Goal: Task Accomplishment & Management: Use online tool/utility

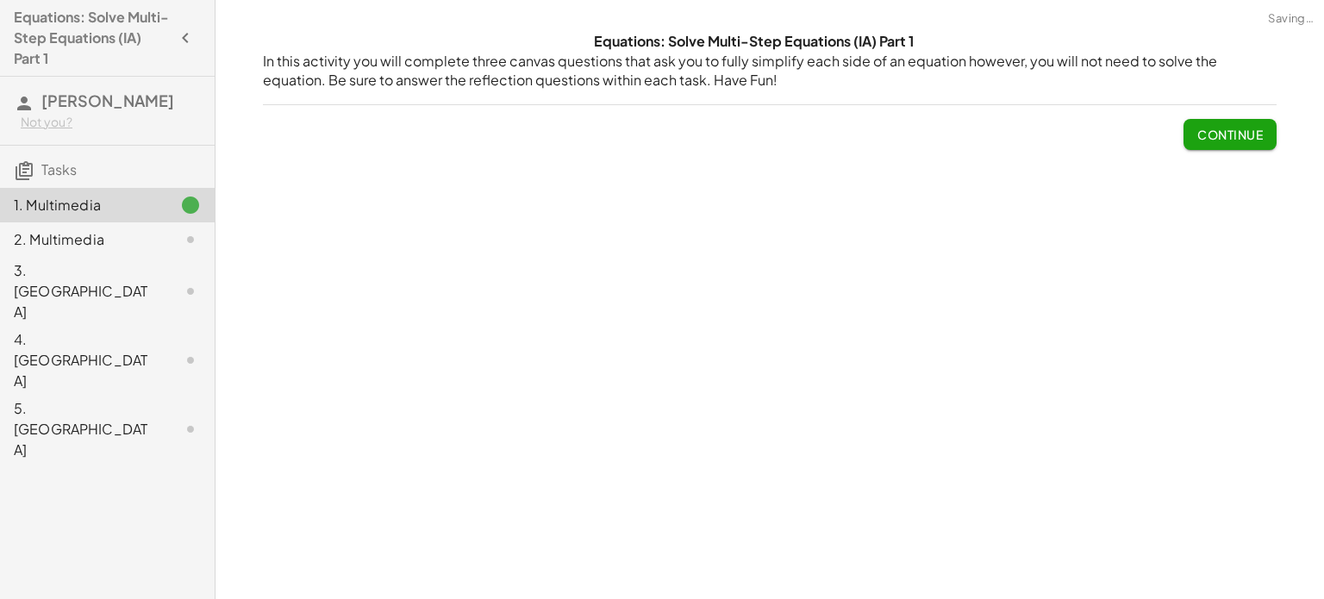
click at [704, 232] on div "Equations: Solve Multi-Step Equations (IA) Part 1 In this activity you will com…" at bounding box center [770, 299] width 1109 height 599
click at [1198, 128] on span "Continue" at bounding box center [1231, 135] width 66 height 16
click at [0, 0] on p at bounding box center [0, 0] width 0 height 0
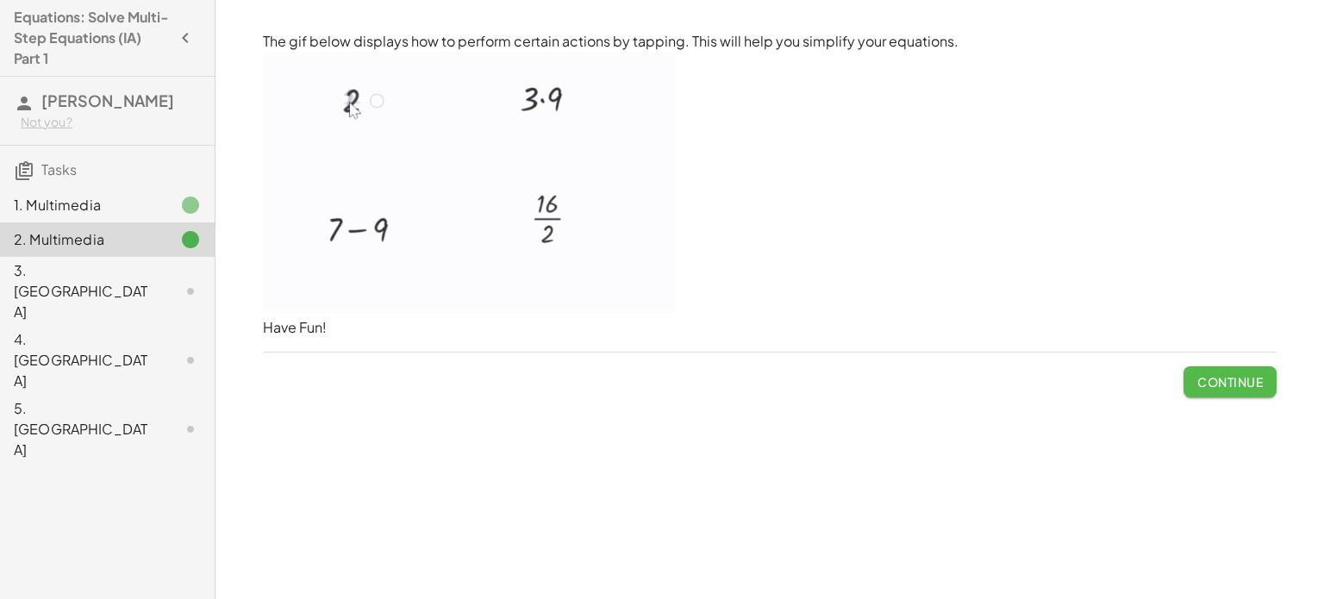
click at [1223, 387] on span "Continue" at bounding box center [1231, 382] width 66 height 16
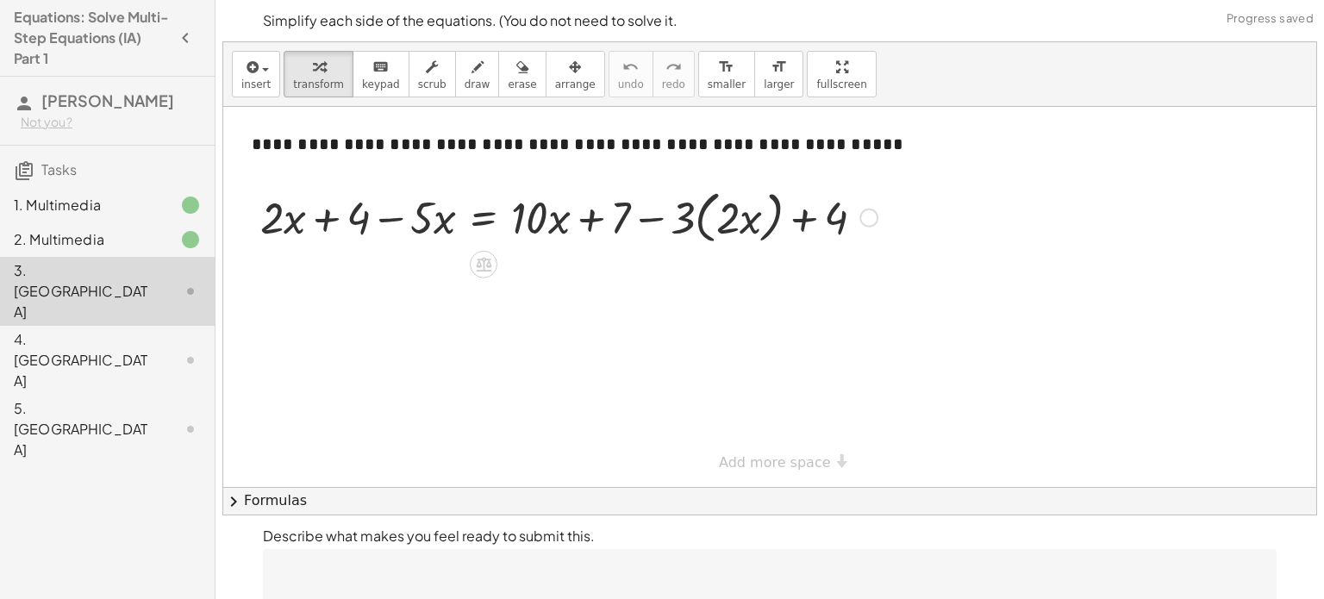
click at [652, 217] on div at bounding box center [569, 217] width 635 height 66
click at [596, 223] on div at bounding box center [569, 217] width 635 height 66
click at [803, 220] on div at bounding box center [569, 217] width 635 height 66
click at [327, 218] on div at bounding box center [569, 217] width 635 height 66
click at [397, 219] on div at bounding box center [569, 217] width 635 height 66
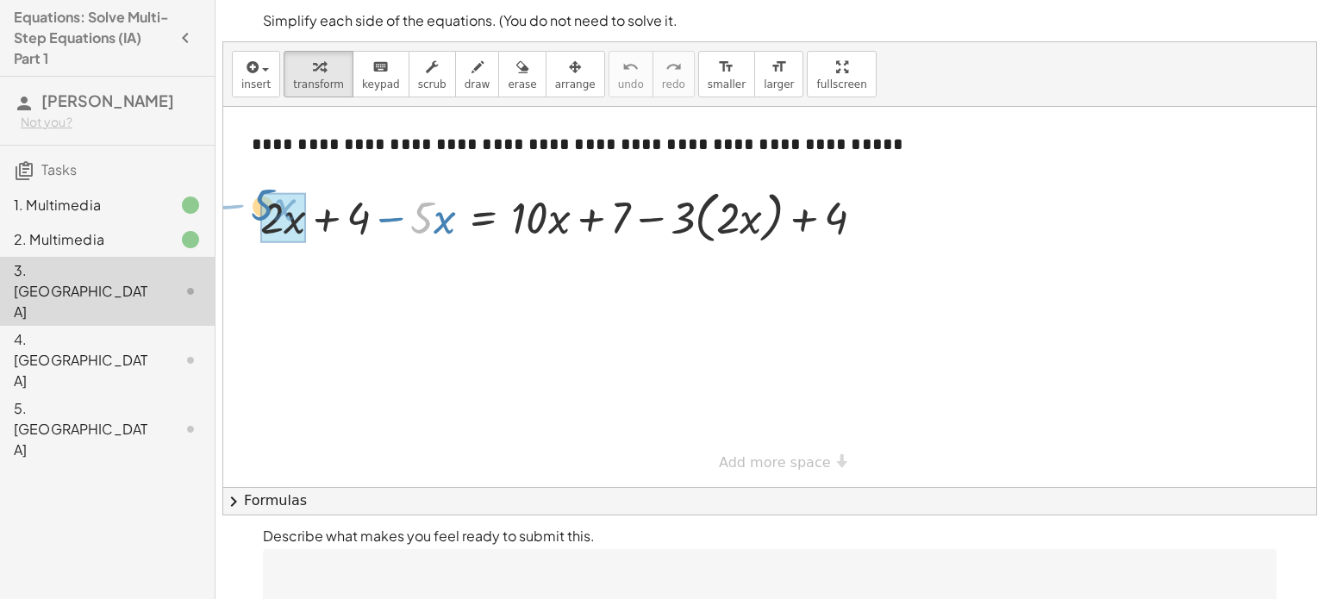
drag, startPoint x: 427, startPoint y: 205, endPoint x: 269, endPoint y: 192, distance: 158.3
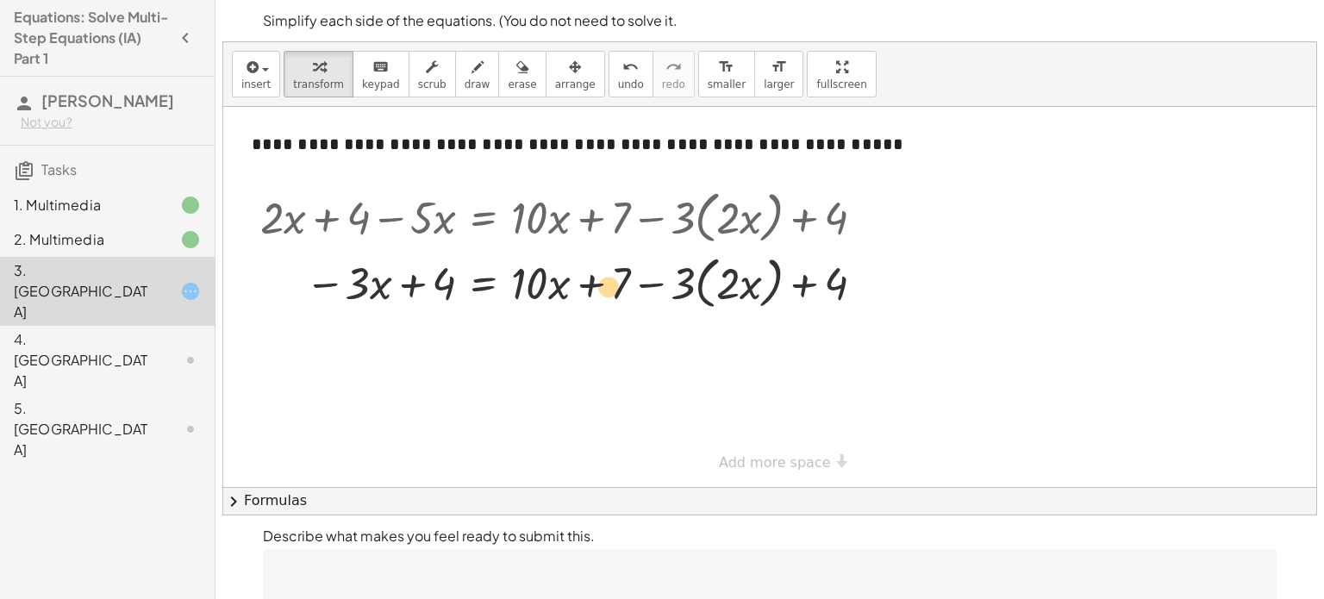
click at [614, 279] on div at bounding box center [569, 282] width 635 height 66
click at [737, 282] on div at bounding box center [569, 282] width 635 height 66
drag, startPoint x: 817, startPoint y: 281, endPoint x: 598, endPoint y: 280, distance: 219.0
click at [598, 280] on div at bounding box center [569, 282] width 635 height 66
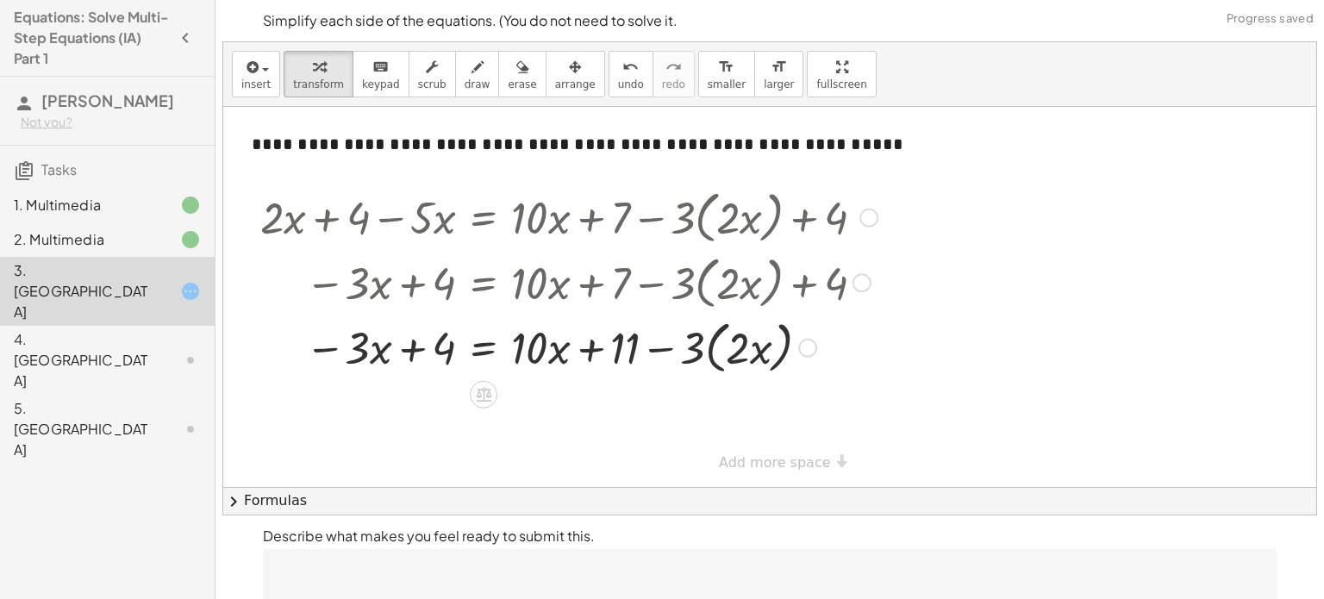
click at [659, 349] on div at bounding box center [569, 347] width 635 height 66
click at [571, 347] on div at bounding box center [569, 347] width 635 height 66
click at [583, 348] on div at bounding box center [569, 347] width 635 height 66
drag, startPoint x: 673, startPoint y: 347, endPoint x: 704, endPoint y: 346, distance: 30.2
click at [704, 346] on div at bounding box center [569, 347] width 635 height 66
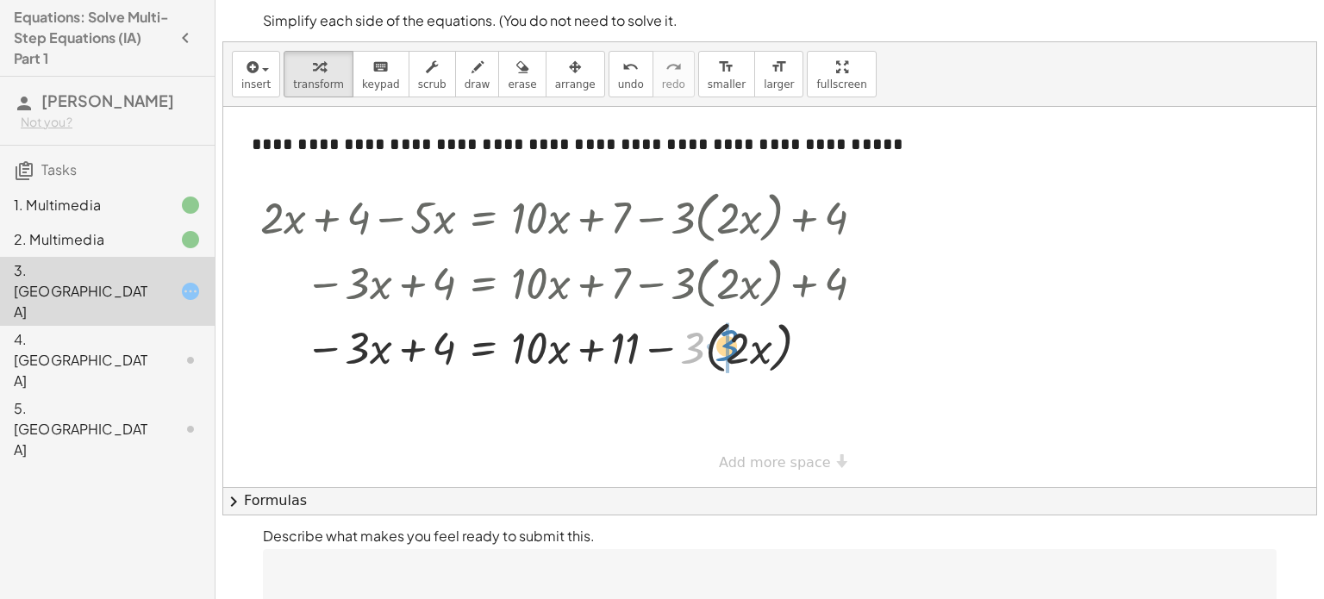
drag, startPoint x: 699, startPoint y: 349, endPoint x: 735, endPoint y: 347, distance: 36.3
click at [735, 347] on div at bounding box center [569, 347] width 635 height 66
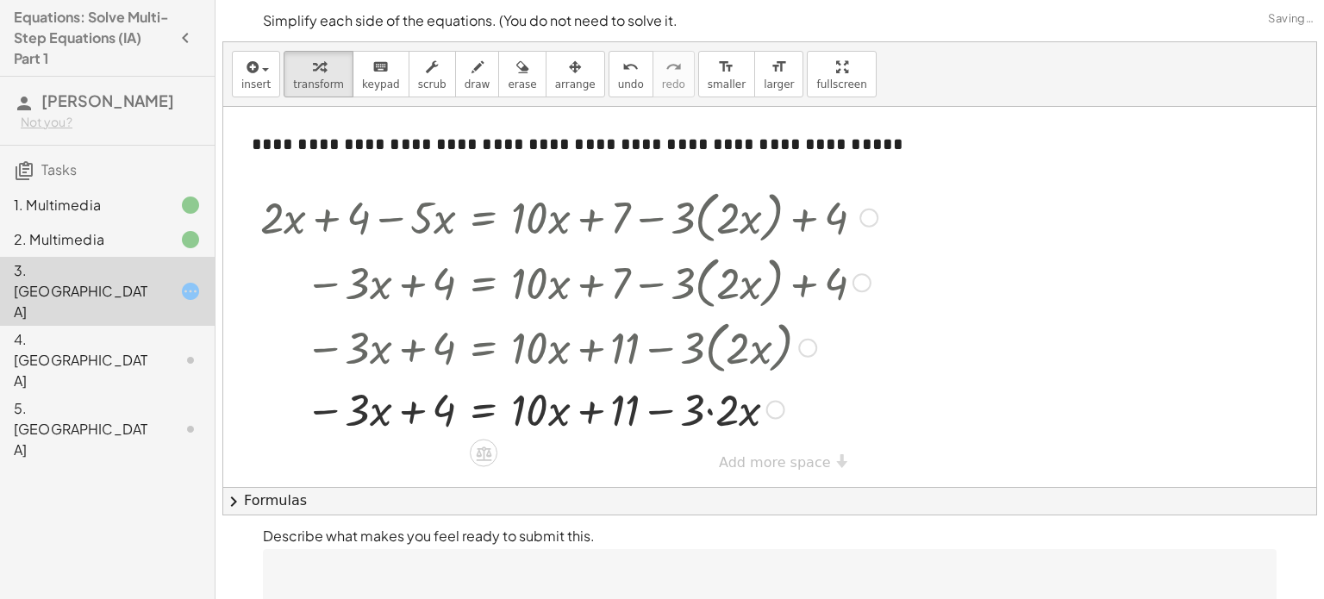
click at [747, 346] on div at bounding box center [585, 347] width 667 height 66
click at [716, 412] on div at bounding box center [569, 408] width 635 height 59
drag, startPoint x: 700, startPoint y: 410, endPoint x: 635, endPoint y: 408, distance: 65.6
click at [635, 408] on div at bounding box center [569, 408] width 635 height 59
click at [594, 410] on div at bounding box center [569, 408] width 635 height 59
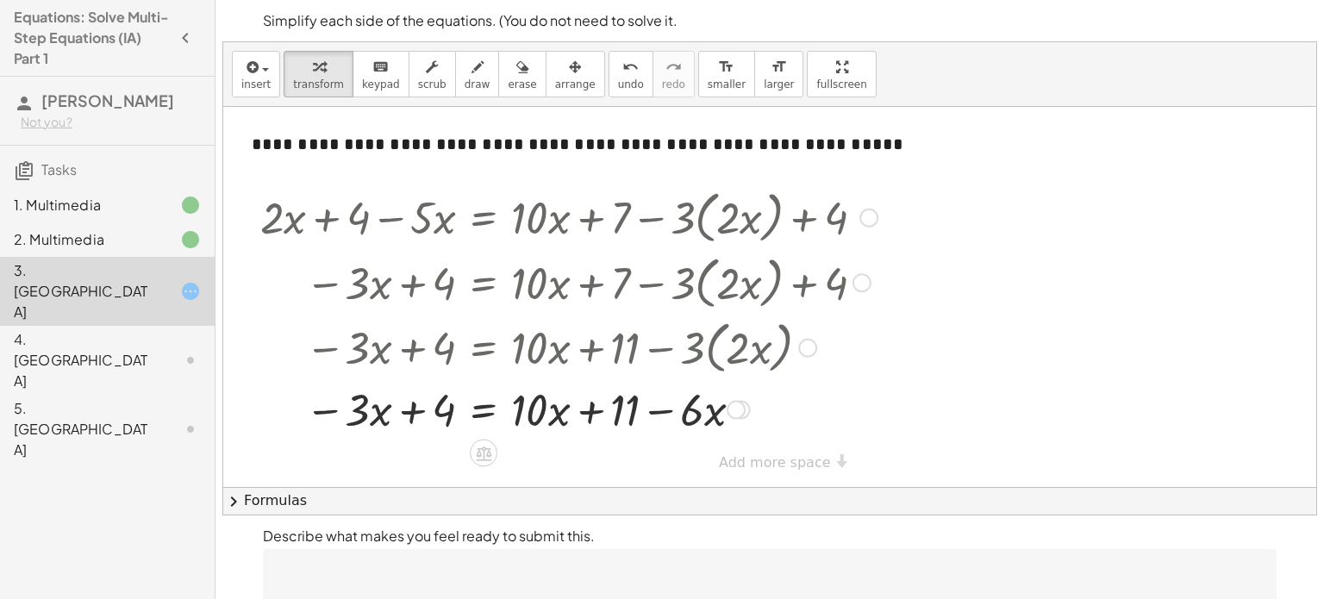
click at [668, 410] on div at bounding box center [569, 408] width 635 height 59
drag, startPoint x: 689, startPoint y: 412, endPoint x: 533, endPoint y: 410, distance: 156.1
click at [542, 412] on div at bounding box center [569, 408] width 635 height 59
click at [712, 411] on div at bounding box center [569, 408] width 635 height 59
click at [591, 413] on div at bounding box center [569, 408] width 635 height 59
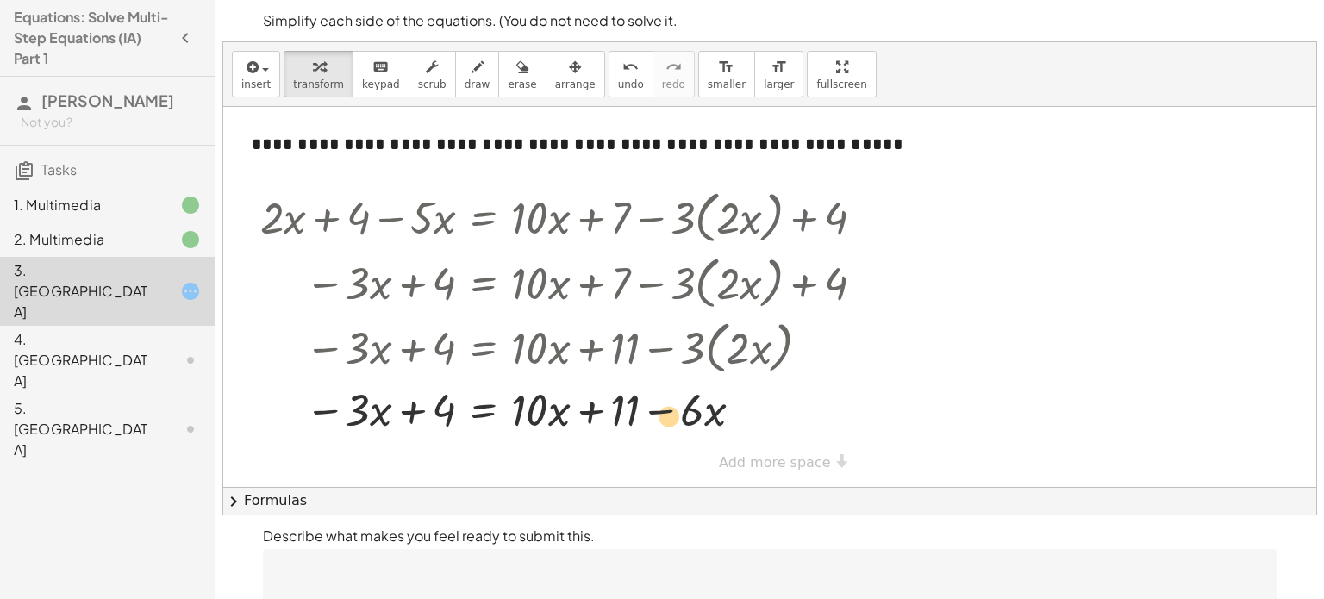
drag, startPoint x: 617, startPoint y: 416, endPoint x: 658, endPoint y: 422, distance: 41.0
click at [658, 422] on div at bounding box center [569, 408] width 635 height 59
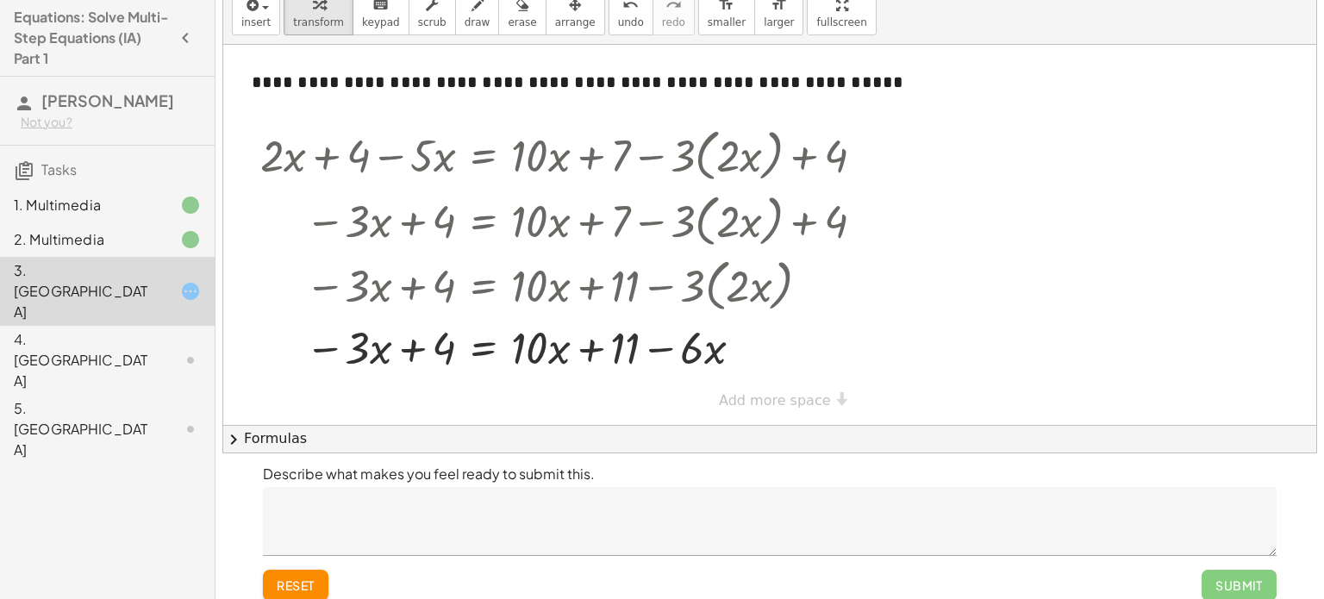
scroll to position [55, 0]
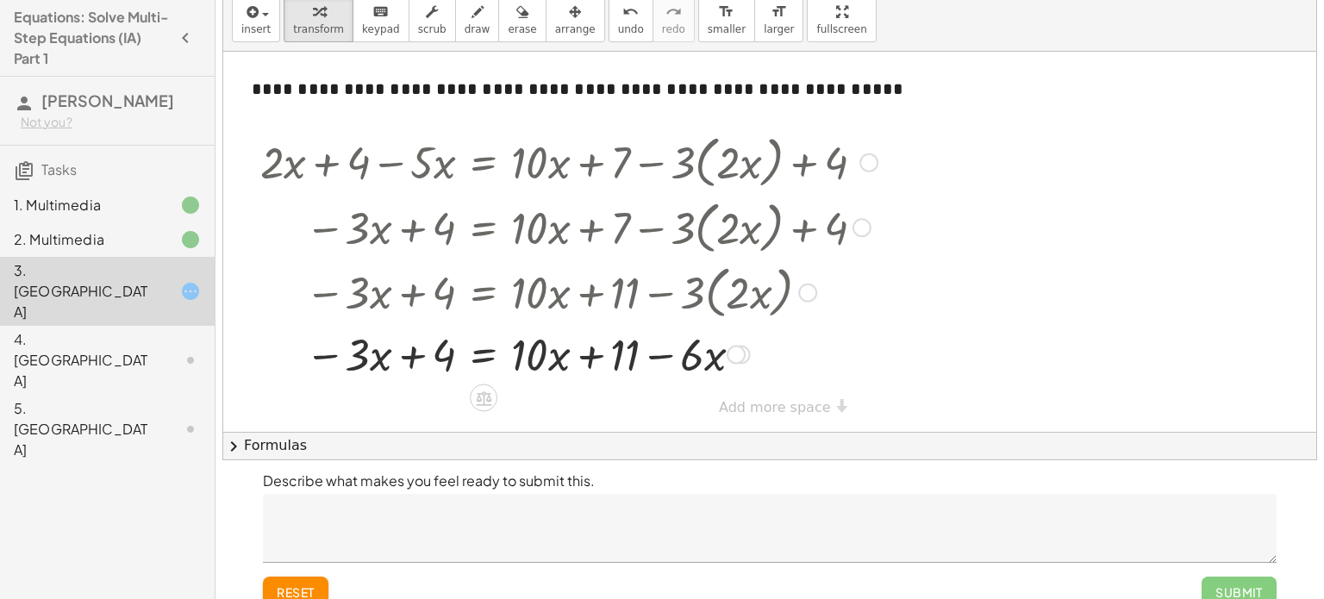
click at [737, 353] on div at bounding box center [736, 355] width 19 height 19
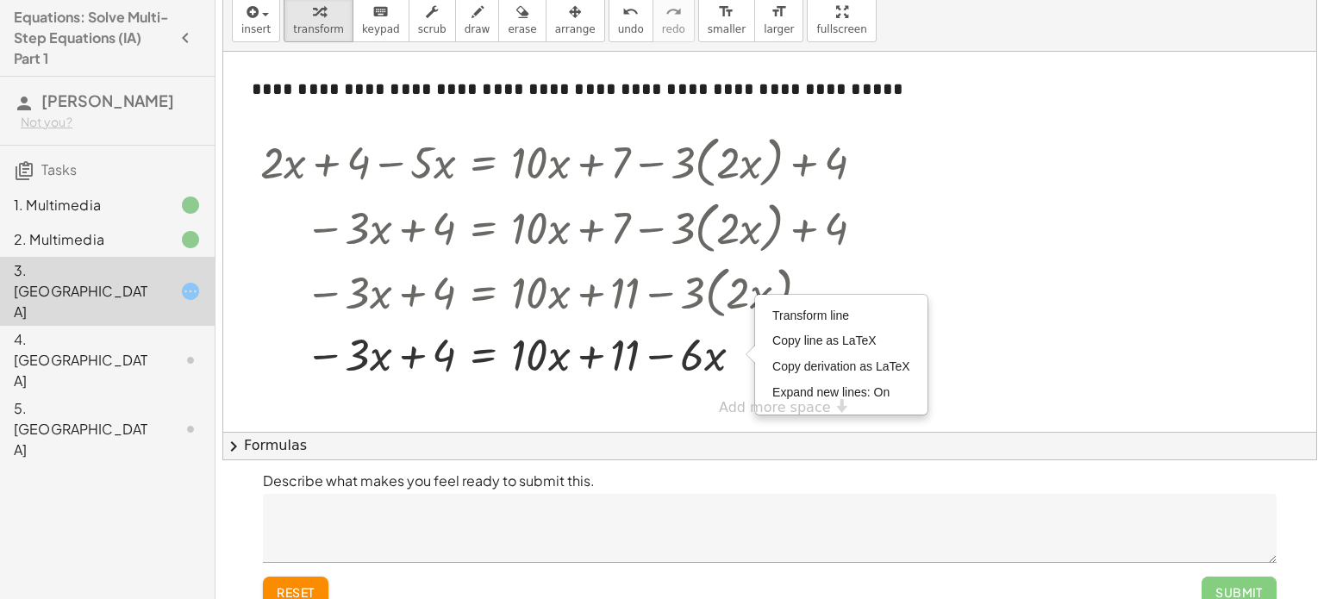
click at [697, 403] on div at bounding box center [769, 242] width 1093 height 380
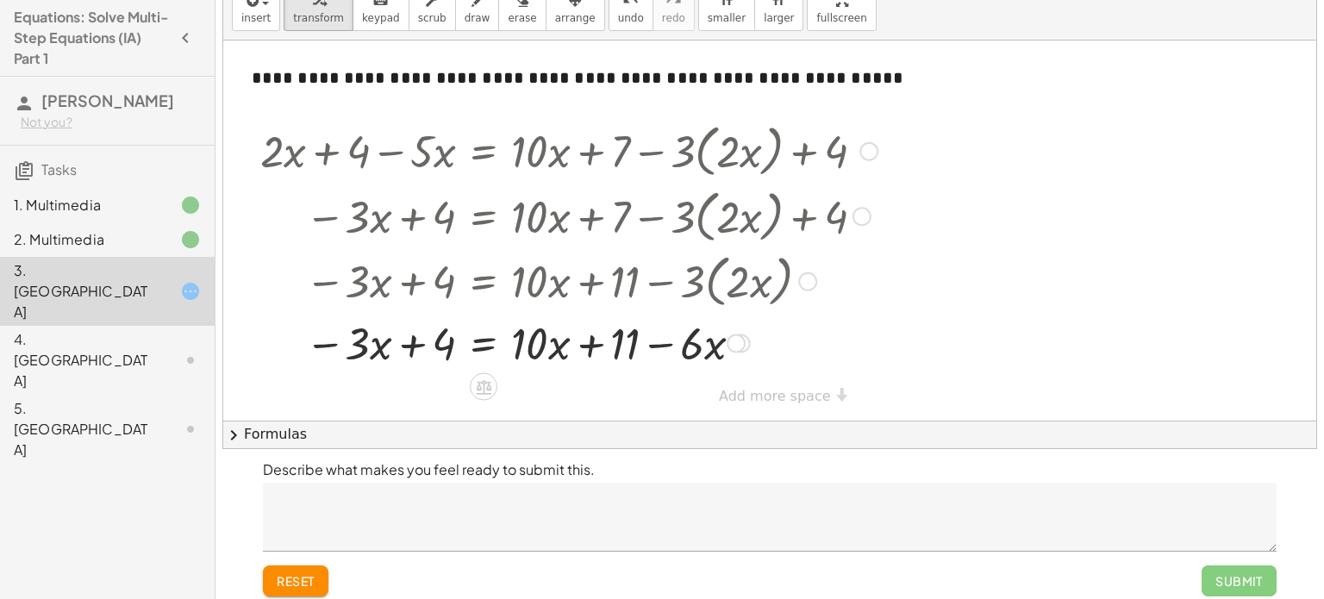
scroll to position [72, 0]
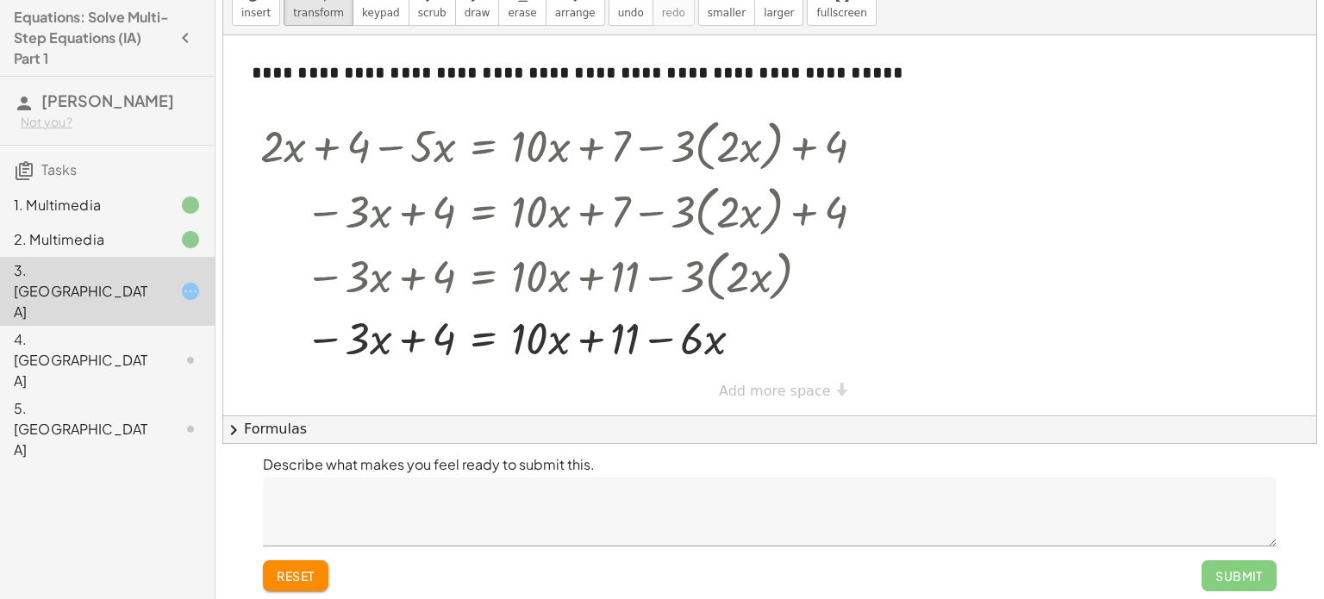
click at [498, 404] on div at bounding box center [769, 225] width 1093 height 380
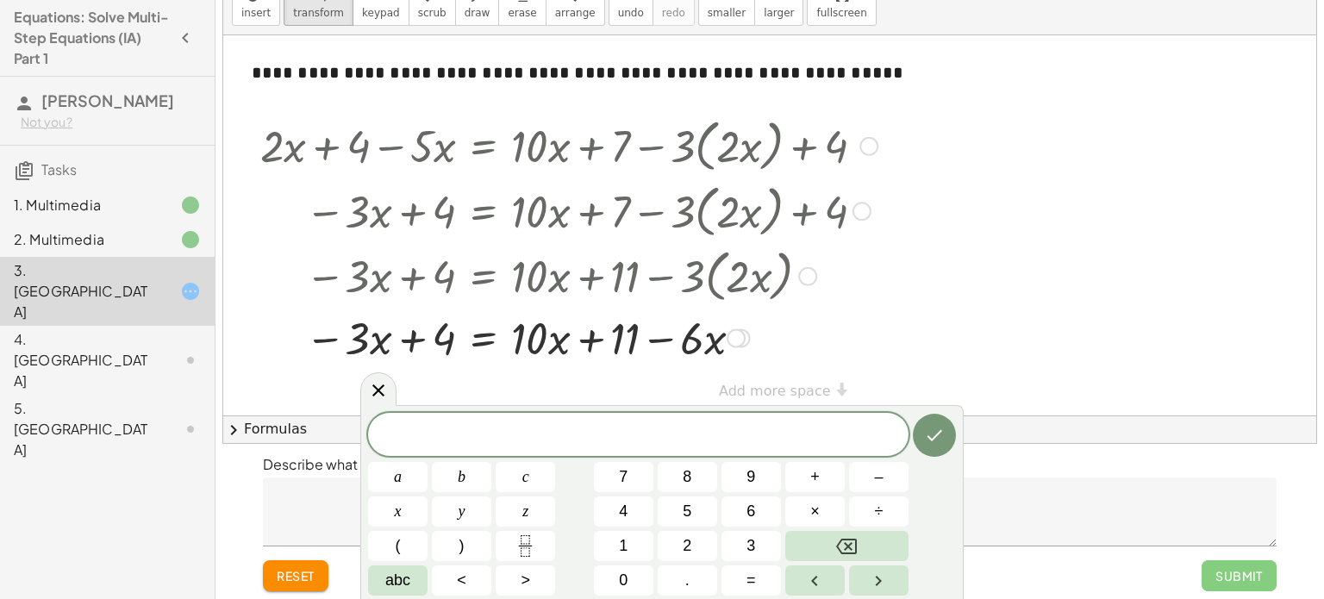
click at [469, 352] on div at bounding box center [569, 337] width 635 height 59
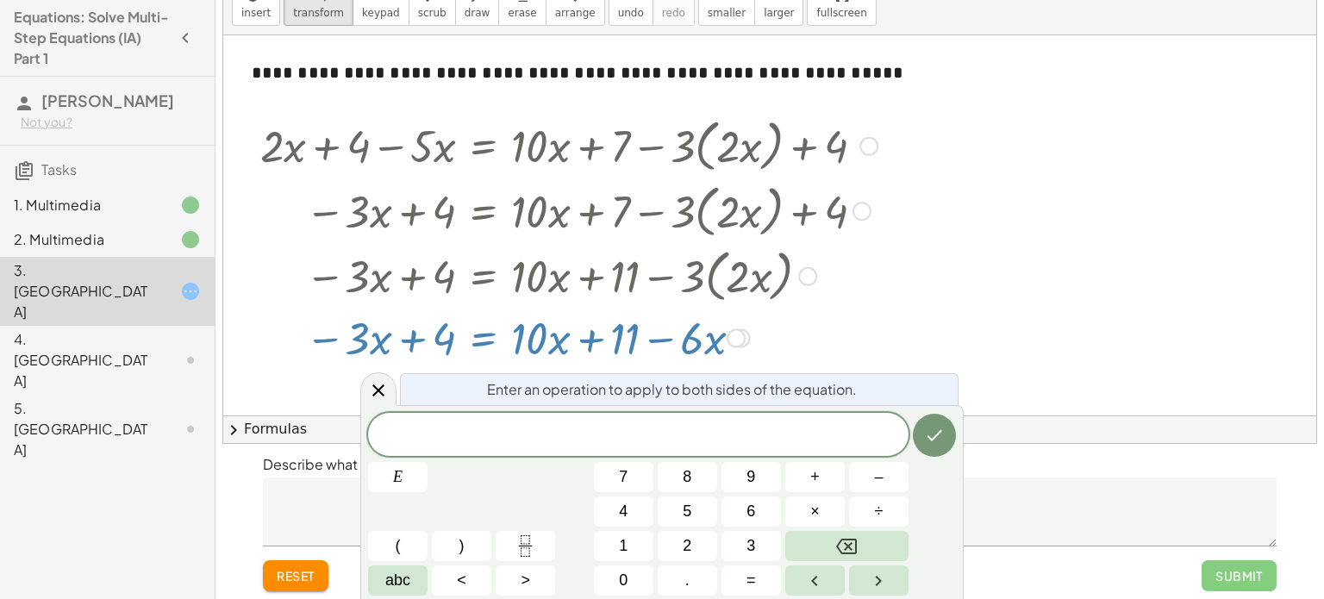
click at [289, 385] on div at bounding box center [769, 225] width 1093 height 380
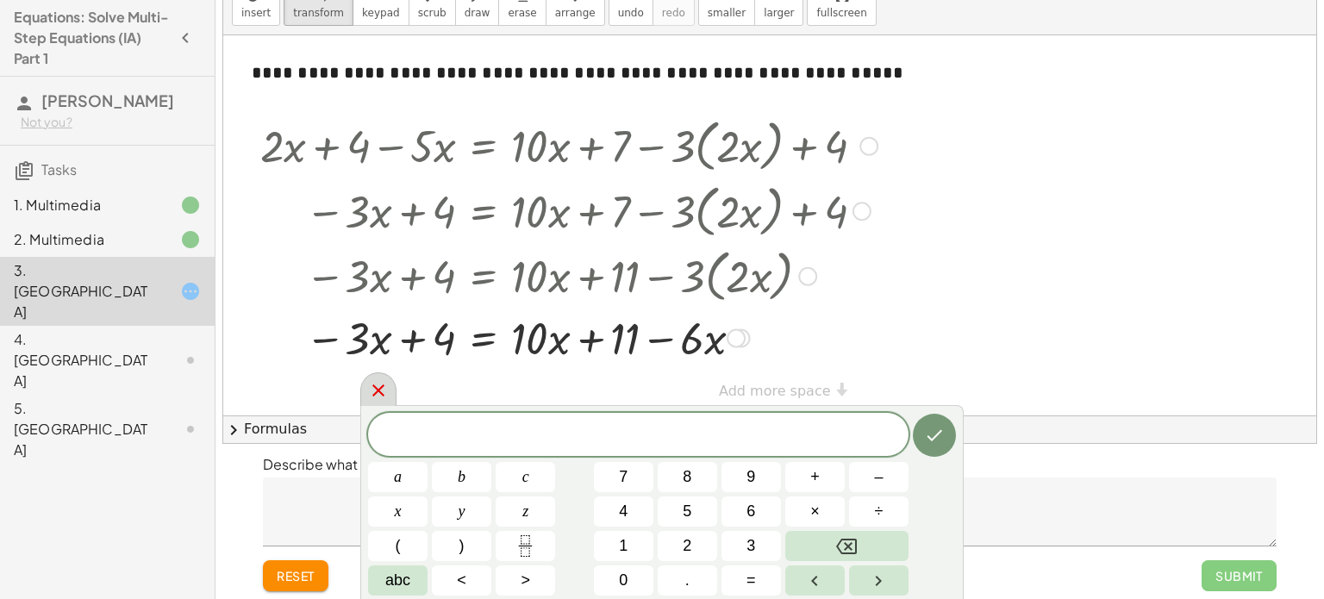
click at [383, 386] on icon at bounding box center [378, 391] width 12 height 12
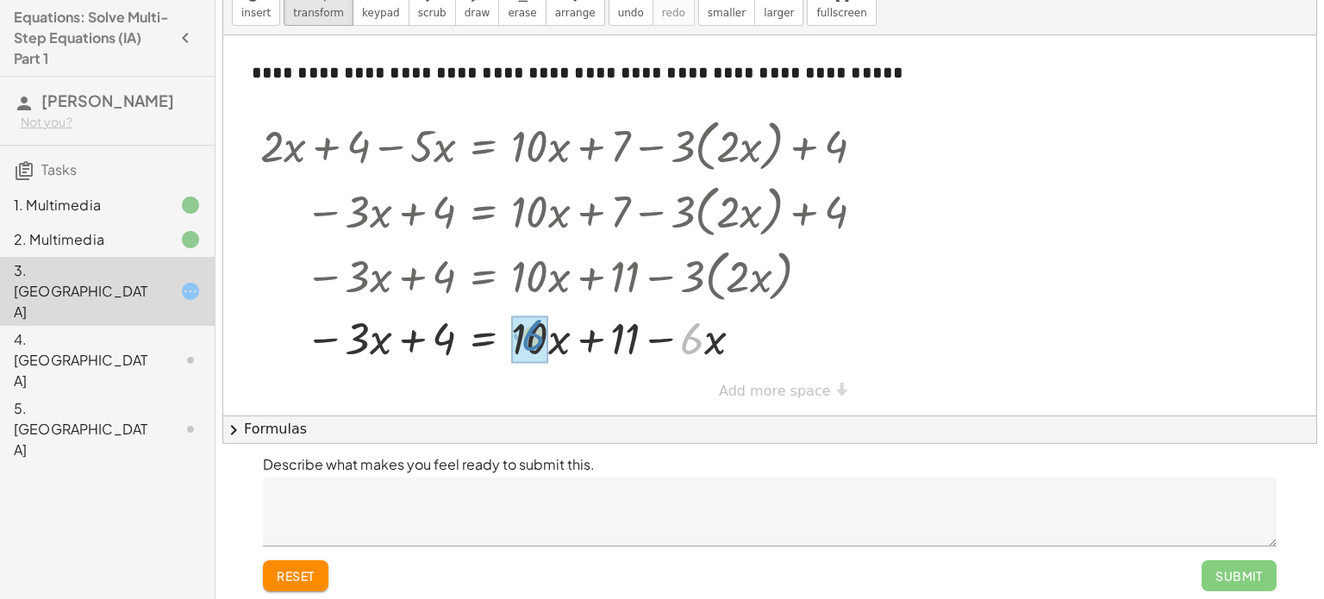
drag, startPoint x: 700, startPoint y: 341, endPoint x: 541, endPoint y: 338, distance: 159.5
click at [743, 328] on div at bounding box center [569, 337] width 635 height 59
click at [731, 341] on div at bounding box center [569, 337] width 635 height 59
click at [542, 341] on div at bounding box center [569, 337] width 635 height 59
click at [597, 339] on div at bounding box center [569, 337] width 635 height 59
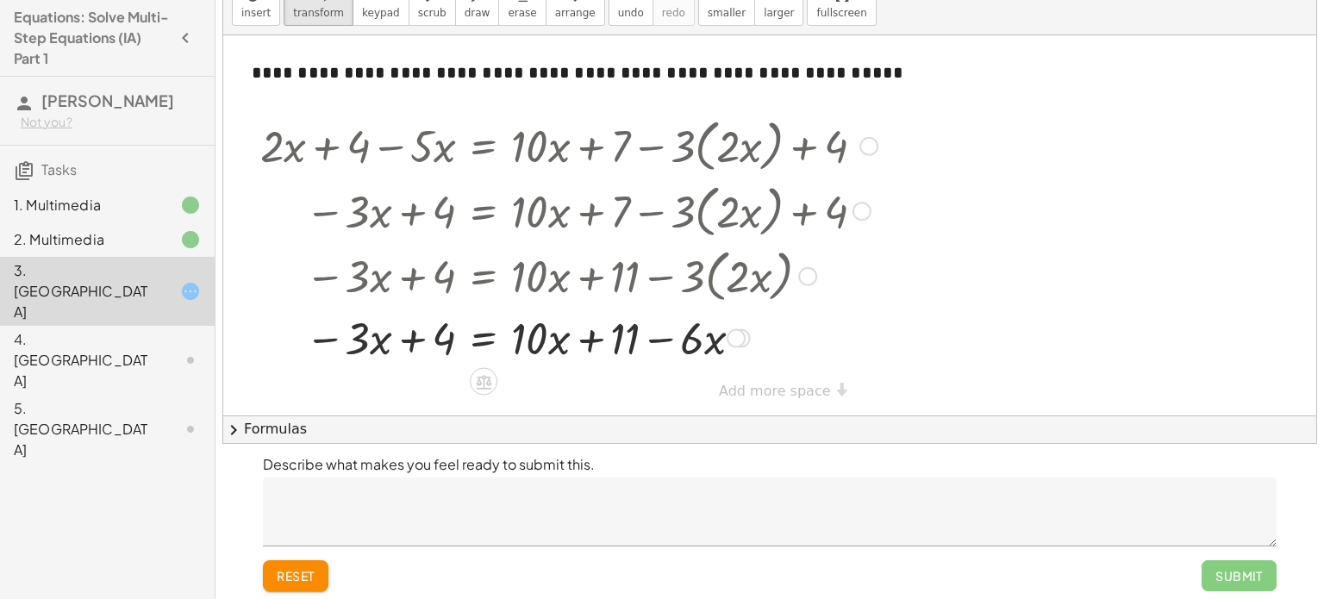
click at [656, 343] on div at bounding box center [569, 337] width 635 height 59
click at [534, 353] on div at bounding box center [569, 337] width 635 height 59
drag, startPoint x: 559, startPoint y: 344, endPoint x: 691, endPoint y: 339, distance: 132.0
click at [561, 341] on div at bounding box center [569, 337] width 635 height 59
click at [418, 343] on div at bounding box center [569, 337] width 635 height 59
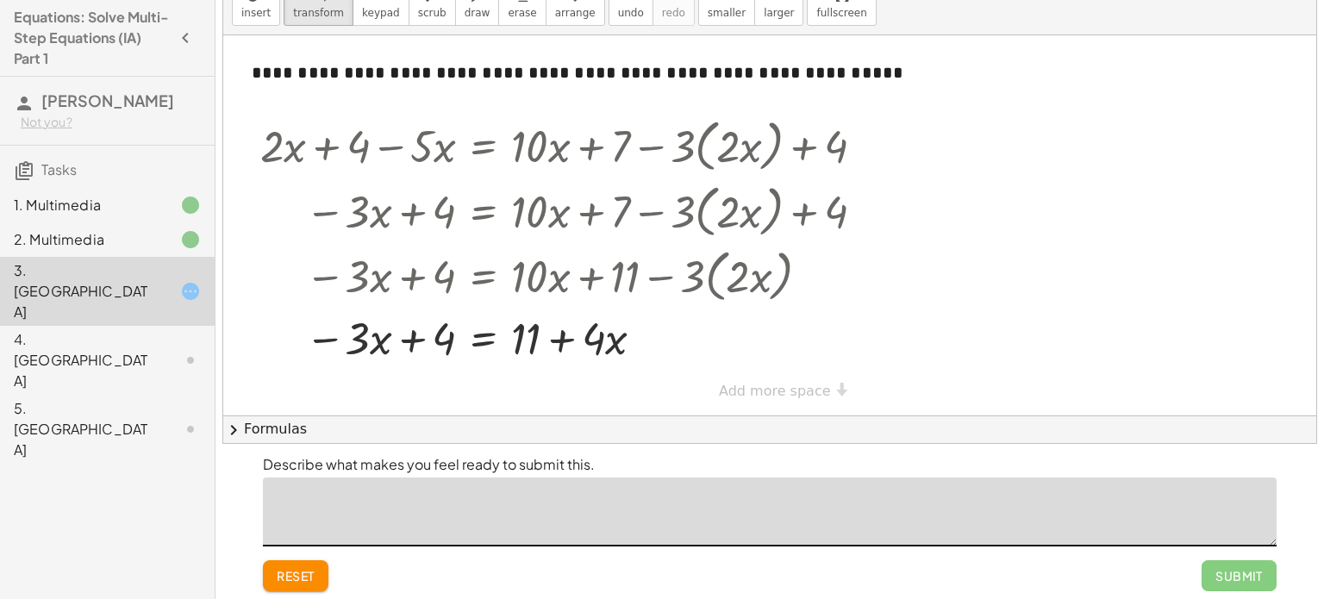
click at [713, 501] on textarea at bounding box center [770, 512] width 1014 height 69
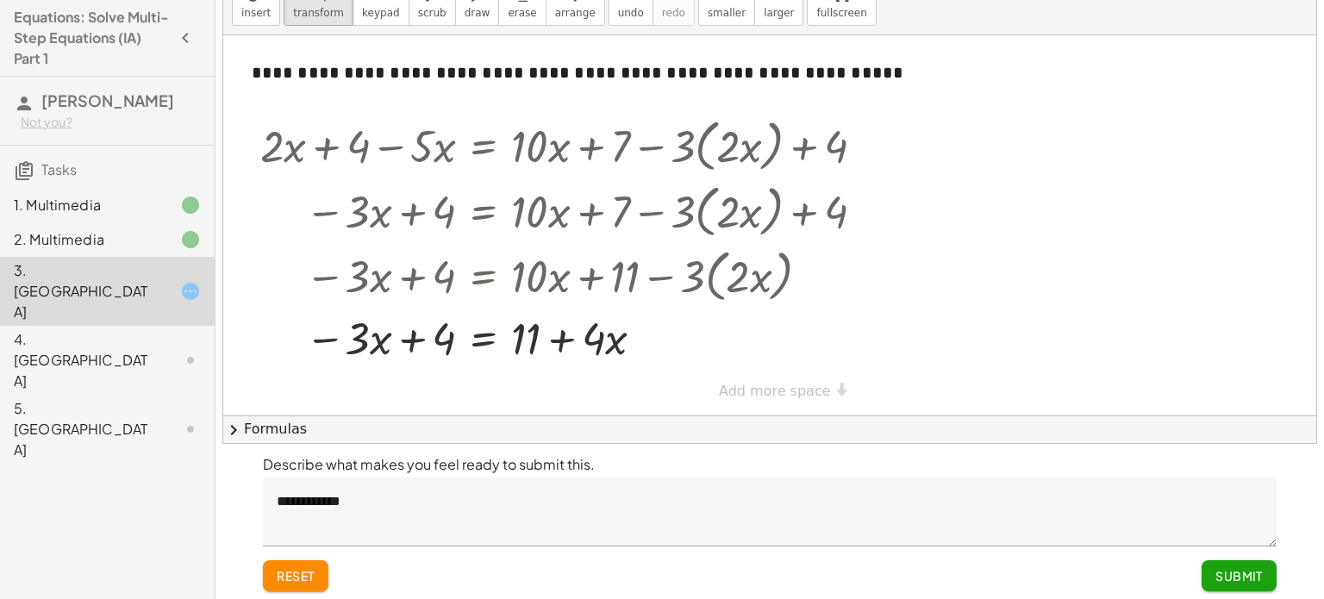
click at [401, 506] on textarea "**********" at bounding box center [770, 512] width 1014 height 69
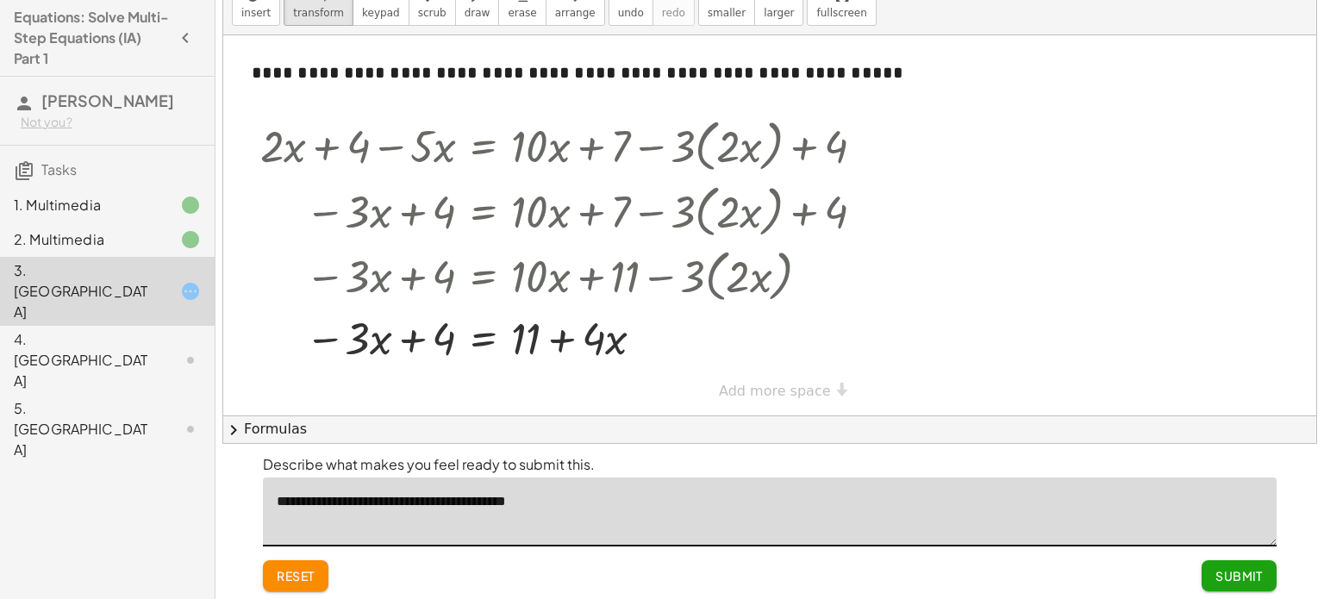
type textarea "**********"
click at [1229, 578] on span "Submit" at bounding box center [1239, 576] width 47 height 16
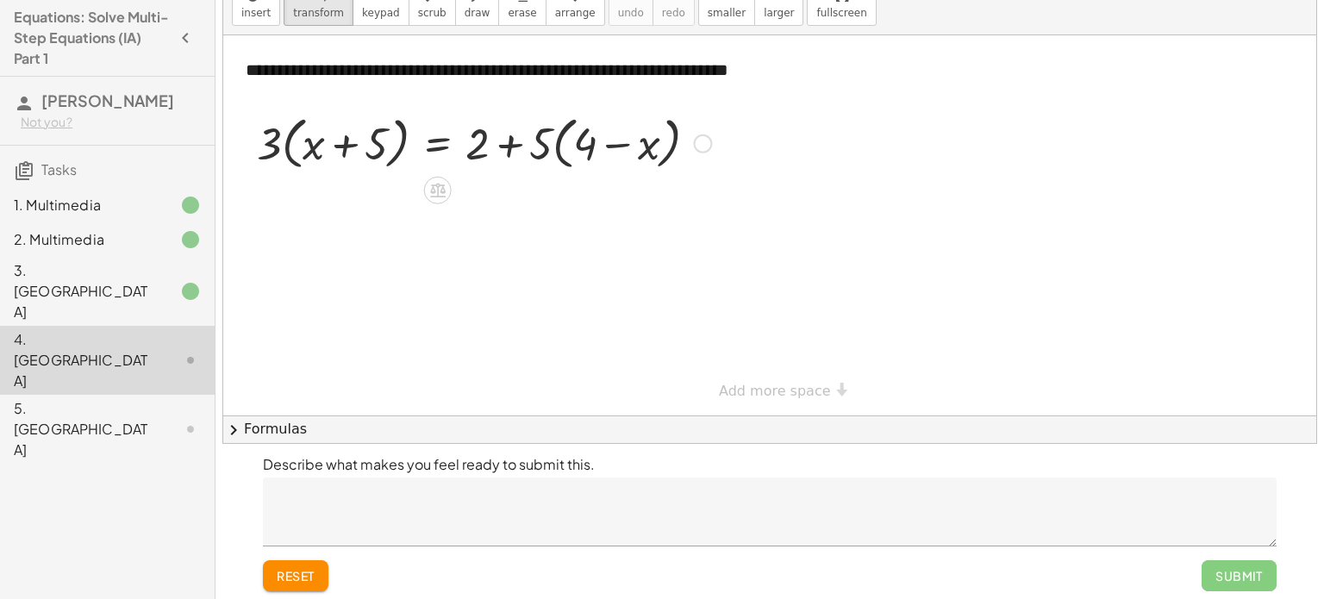
click at [344, 147] on div at bounding box center [484, 142] width 472 height 66
drag, startPoint x: 274, startPoint y: 144, endPoint x: 272, endPoint y: 130, distance: 14.0
click at [272, 130] on div at bounding box center [484, 142] width 472 height 66
click at [514, 145] on div at bounding box center [484, 142] width 472 height 66
click at [510, 142] on div at bounding box center [484, 142] width 472 height 66
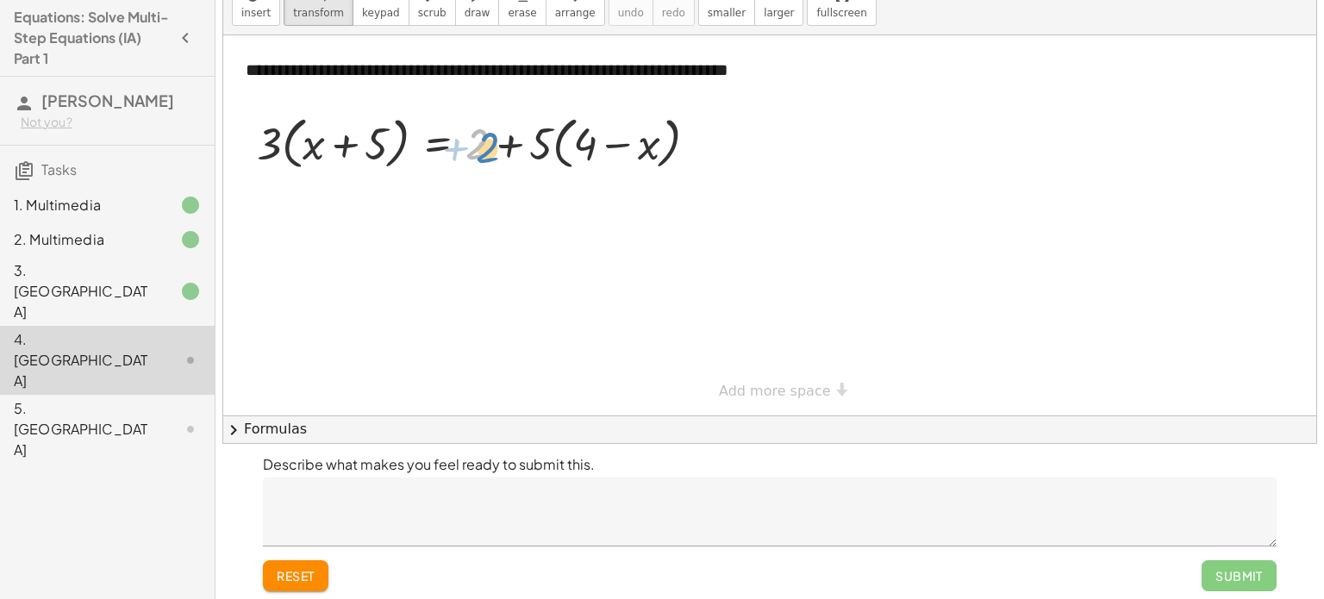
click at [484, 146] on div at bounding box center [484, 142] width 472 height 66
drag, startPoint x: 581, startPoint y: 136, endPoint x: 647, endPoint y: 137, distance: 66.4
click at [647, 137] on div at bounding box center [484, 142] width 472 height 66
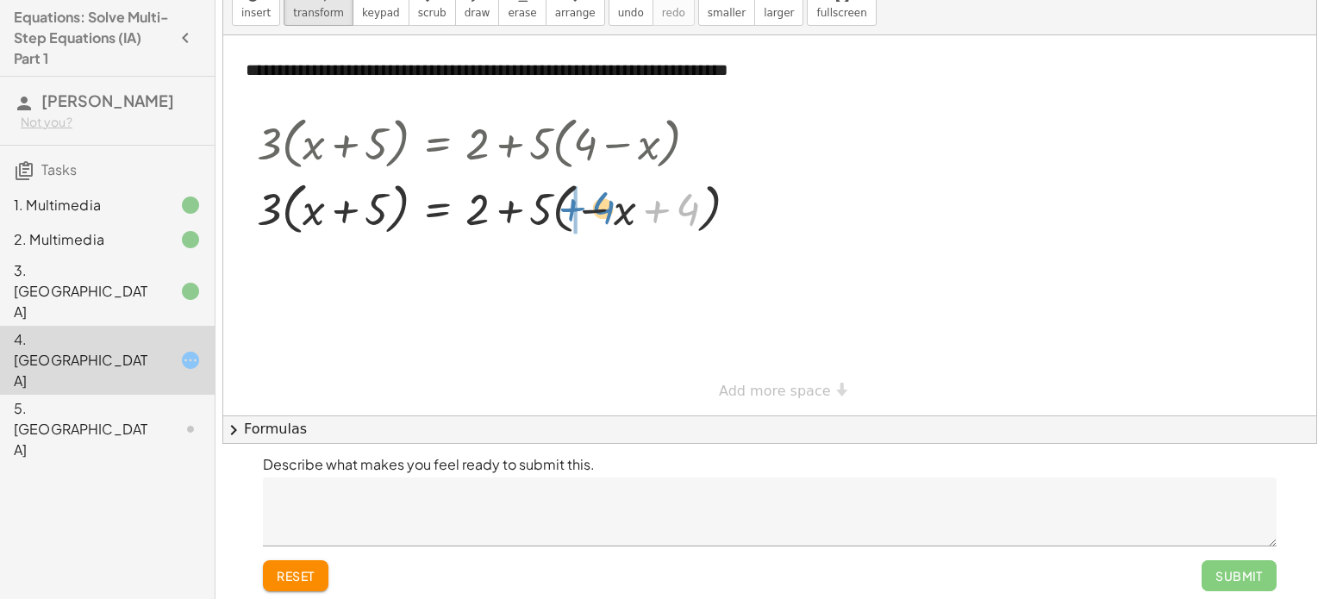
drag, startPoint x: 691, startPoint y: 208, endPoint x: 606, endPoint y: 205, distance: 85.4
click at [606, 205] on div at bounding box center [504, 208] width 512 height 66
click at [296, 581] on span "reset" at bounding box center [296, 576] width 38 height 16
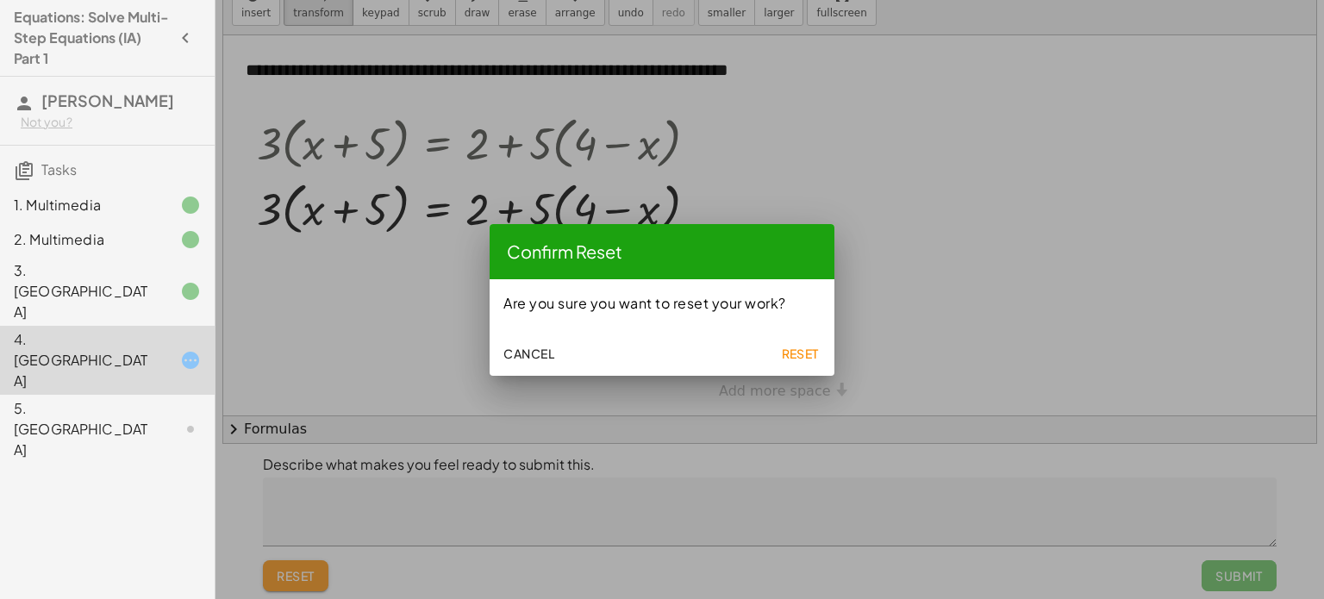
scroll to position [0, 0]
click at [529, 353] on span "Cancel" at bounding box center [528, 354] width 51 height 16
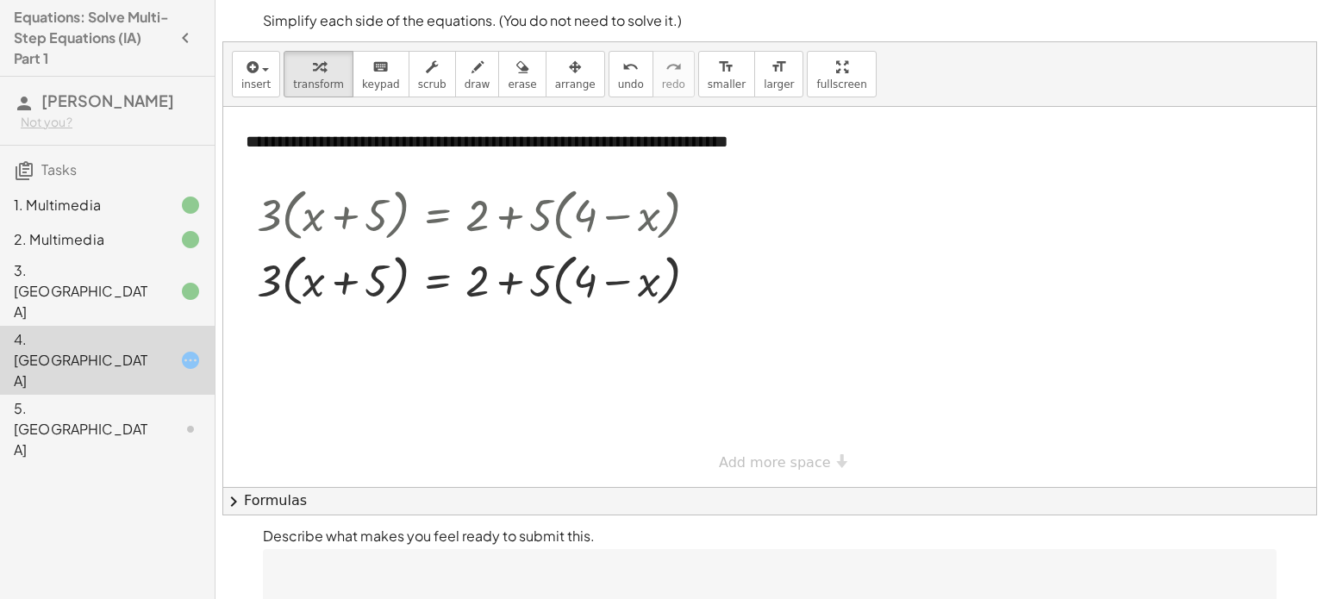
scroll to position [72, 0]
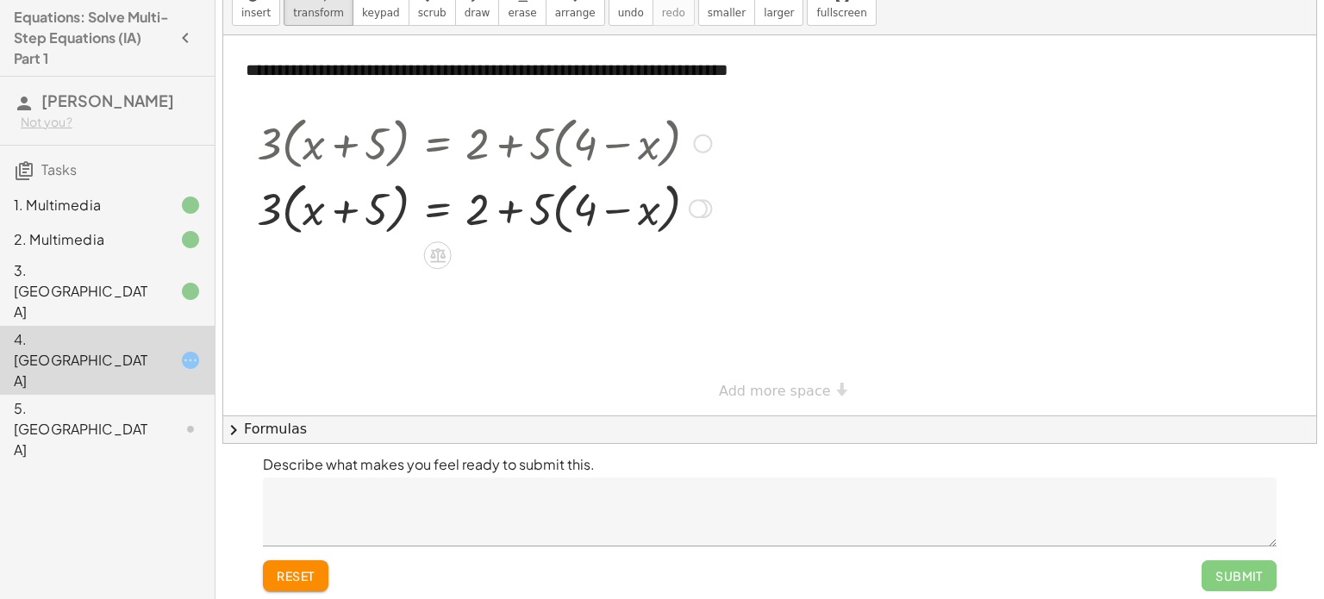
click at [368, 213] on div at bounding box center [484, 208] width 472 height 66
click at [347, 211] on div at bounding box center [484, 208] width 472 height 66
drag, startPoint x: 266, startPoint y: 209, endPoint x: 351, endPoint y: 209, distance: 85.4
click at [351, 209] on div at bounding box center [484, 208] width 472 height 66
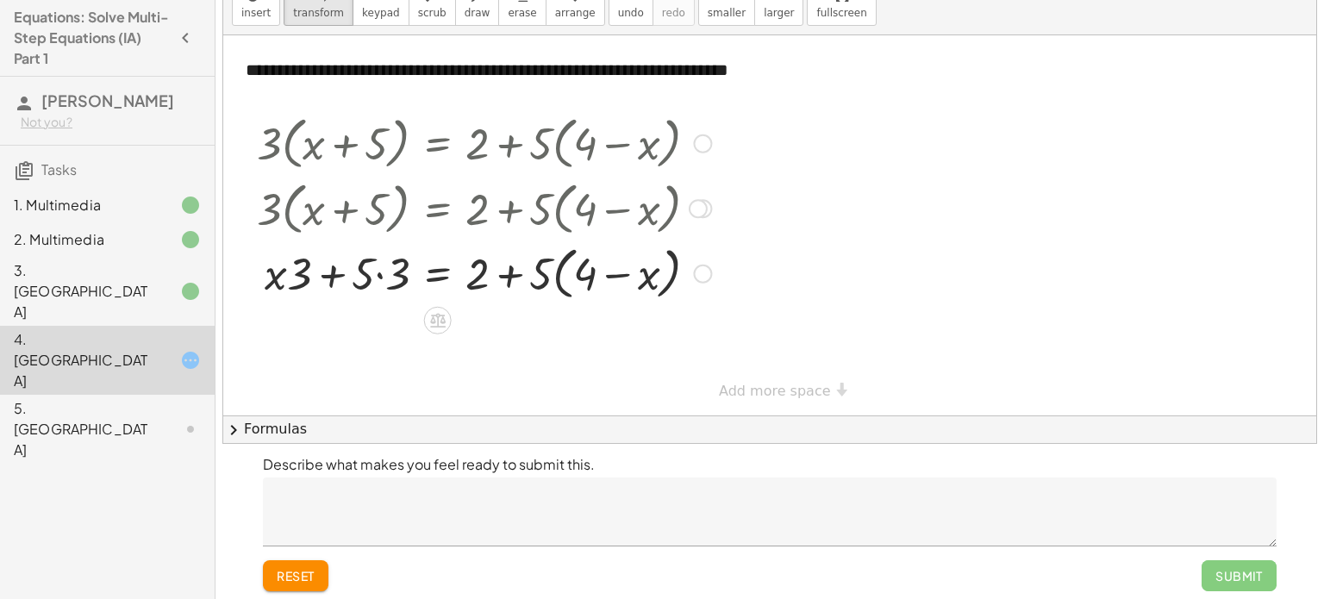
click at [379, 273] on div at bounding box center [484, 273] width 472 height 66
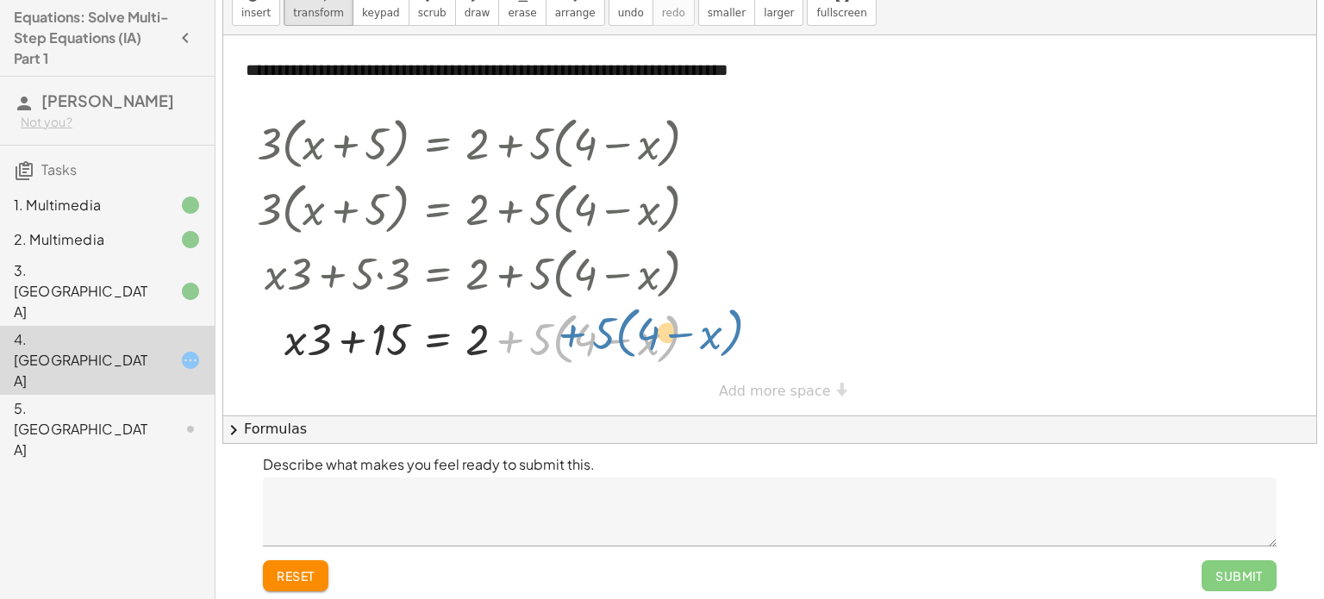
drag, startPoint x: 528, startPoint y: 340, endPoint x: 570, endPoint y: 340, distance: 42.2
click at [570, 340] on div at bounding box center [484, 338] width 472 height 66
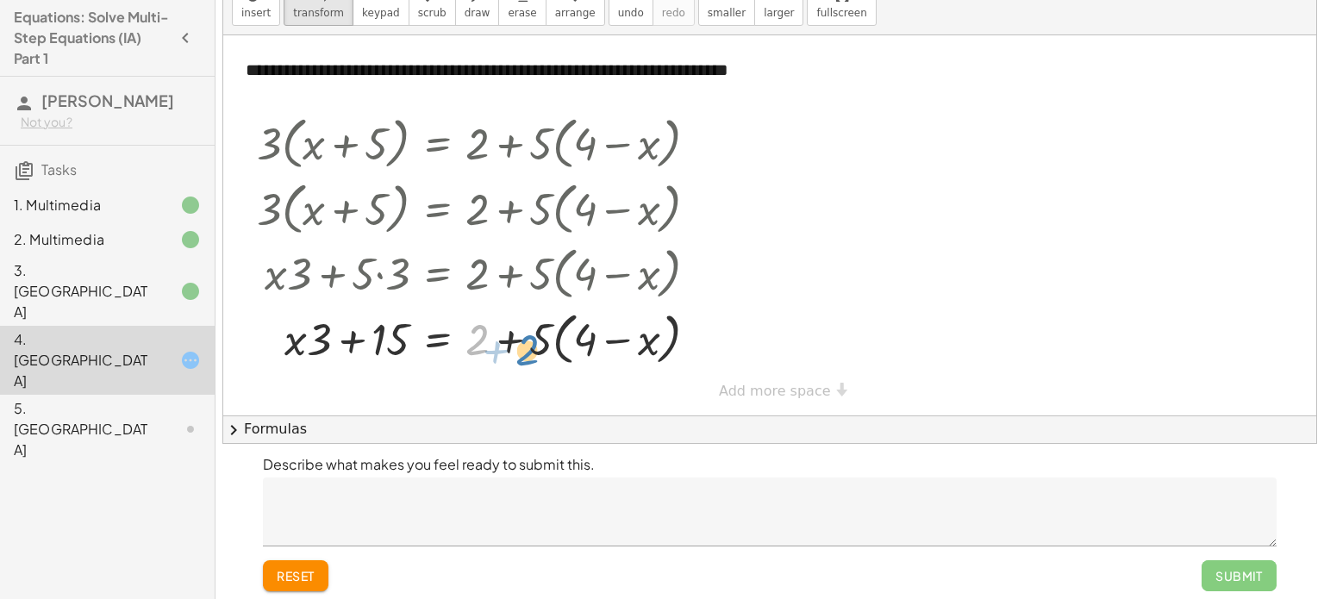
drag, startPoint x: 485, startPoint y: 340, endPoint x: 504, endPoint y: 350, distance: 22.4
click at [504, 350] on div at bounding box center [484, 338] width 472 height 66
drag, startPoint x: 537, startPoint y: 338, endPoint x: 629, endPoint y: 322, distance: 93.5
click at [629, 322] on div at bounding box center [484, 338] width 472 height 66
click at [561, 346] on div at bounding box center [484, 337] width 472 height 59
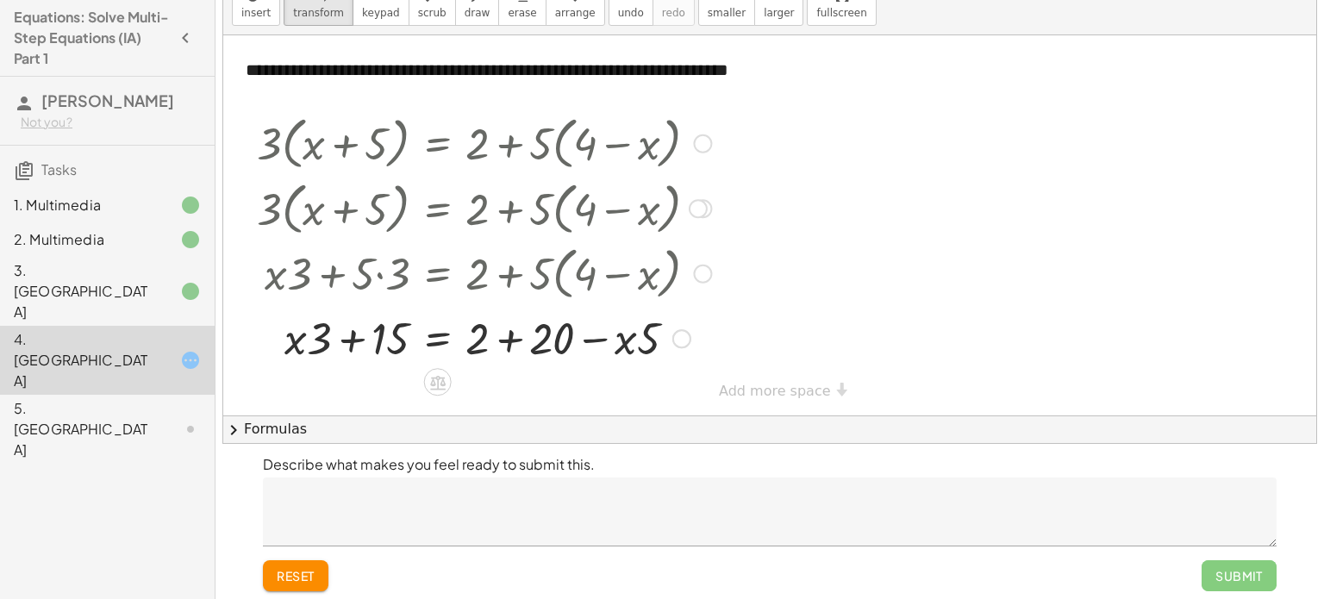
click at [512, 341] on div at bounding box center [484, 337] width 472 height 59
click at [532, 340] on div at bounding box center [484, 337] width 472 height 59
click at [339, 340] on div at bounding box center [484, 337] width 472 height 59
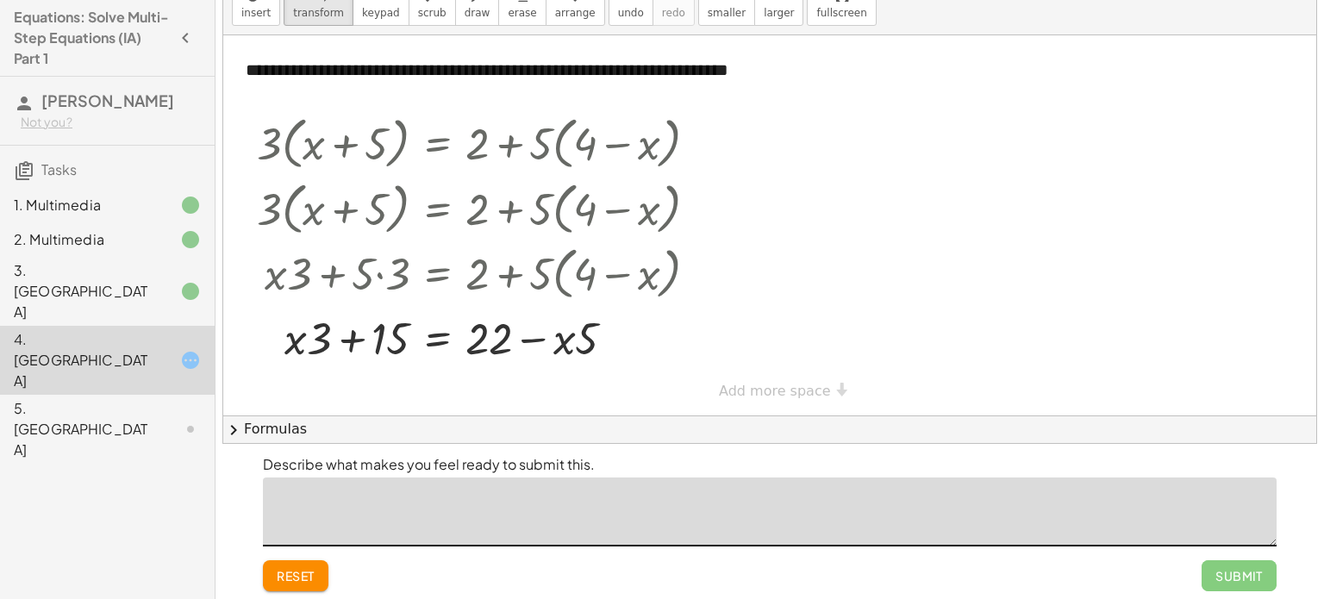
click at [462, 503] on textarea at bounding box center [770, 512] width 1014 height 69
type textarea "******"
click at [447, 510] on textarea "**********" at bounding box center [770, 512] width 1014 height 69
click at [492, 507] on textarea "**********" at bounding box center [770, 512] width 1014 height 69
type textarea "**********"
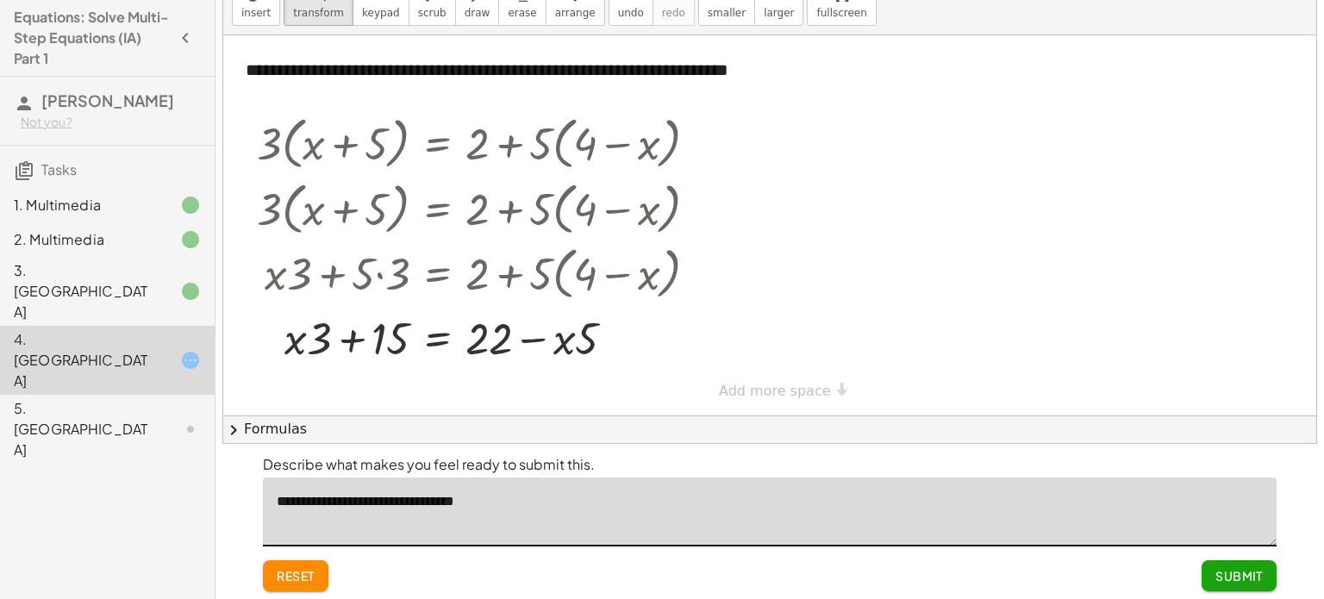
click at [1239, 576] on span "Submit" at bounding box center [1239, 576] width 47 height 16
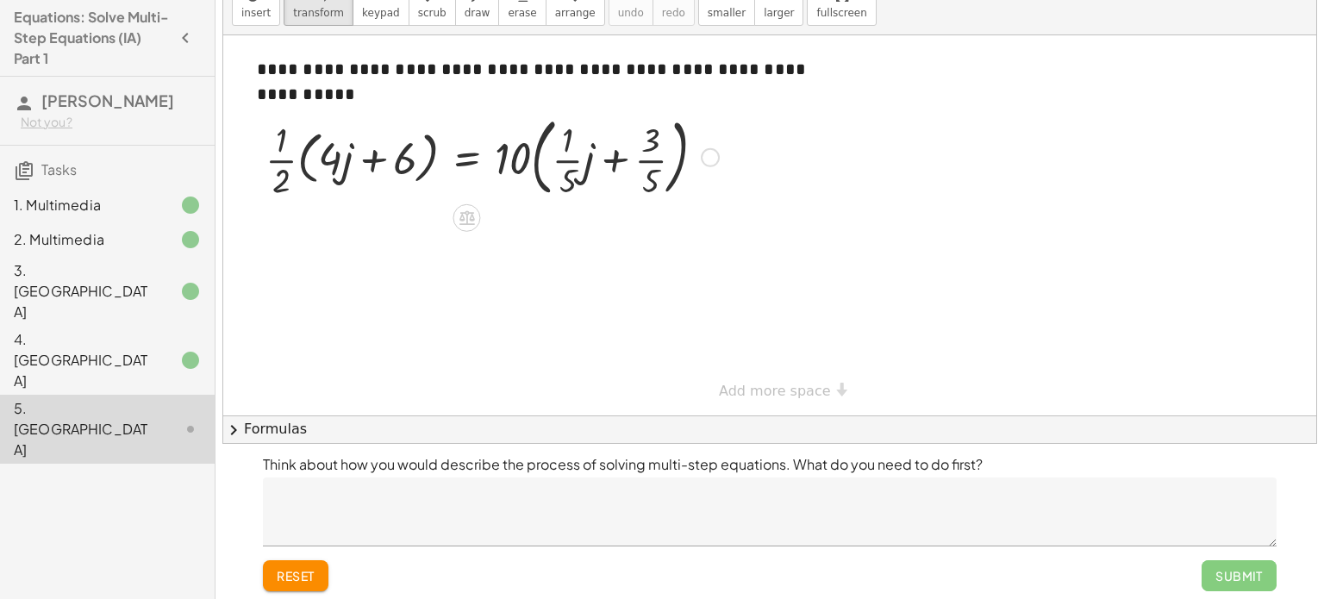
click at [287, 164] on div at bounding box center [492, 155] width 471 height 93
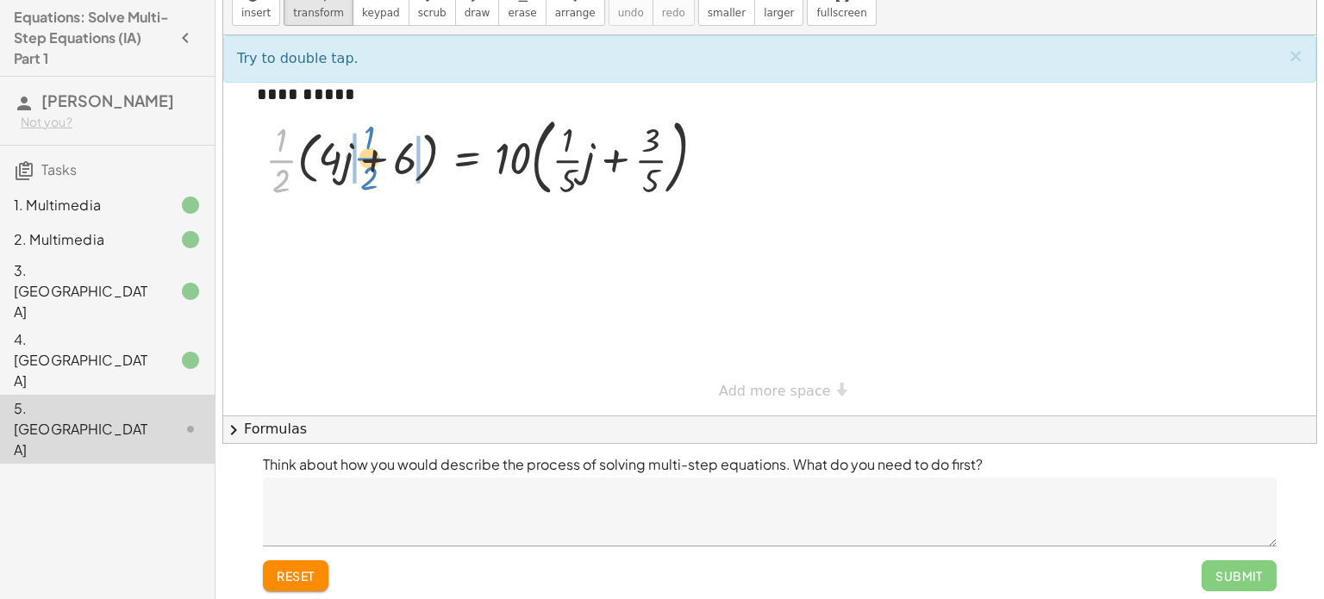
drag, startPoint x: 282, startPoint y: 165, endPoint x: 370, endPoint y: 161, distance: 88.0
click at [370, 161] on div at bounding box center [492, 155] width 471 height 93
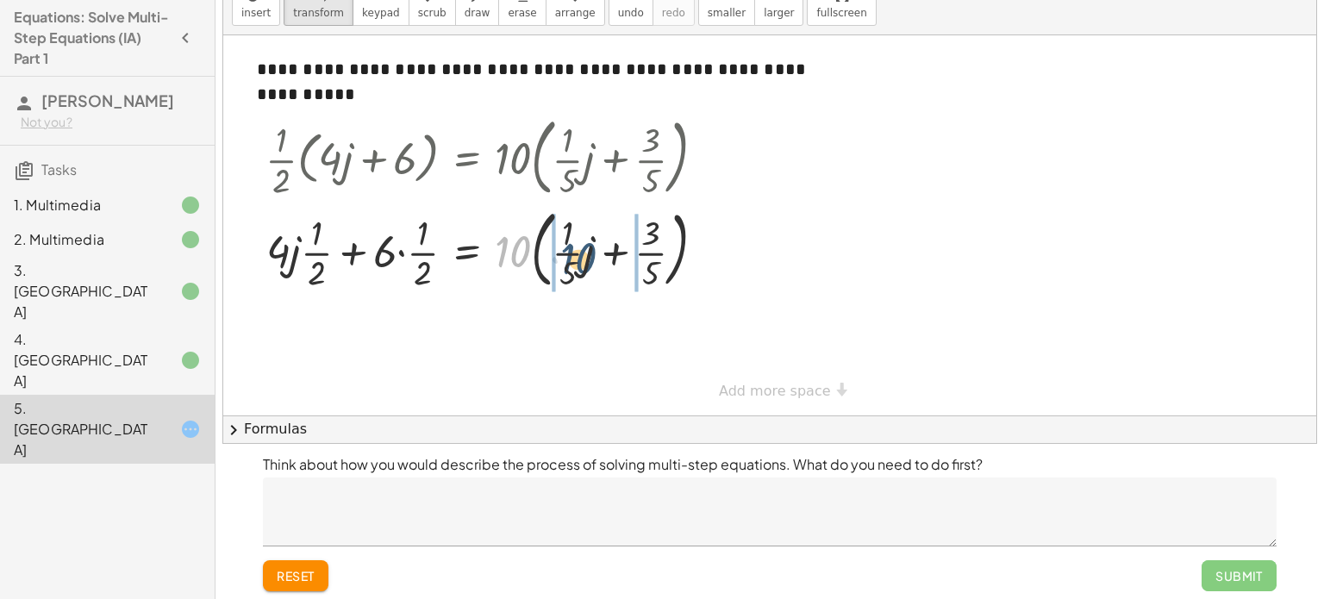
drag, startPoint x: 522, startPoint y: 249, endPoint x: 598, endPoint y: 253, distance: 76.8
click at [598, 253] on div at bounding box center [492, 249] width 471 height 93
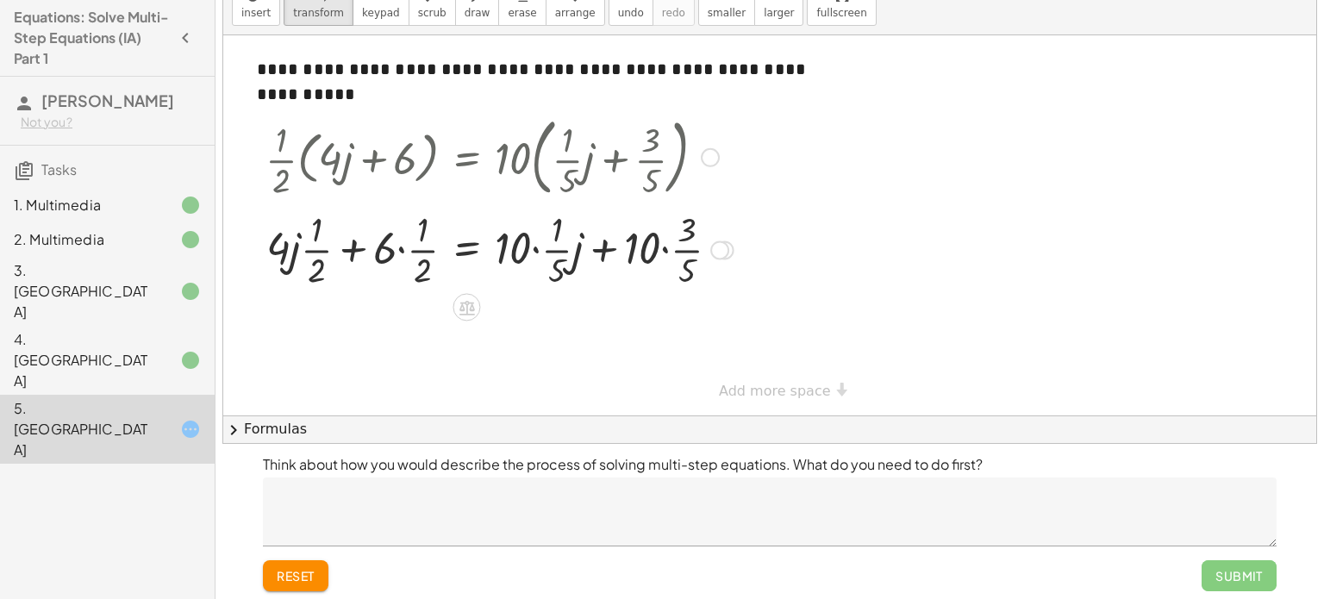
click at [537, 249] on div at bounding box center [499, 248] width 485 height 86
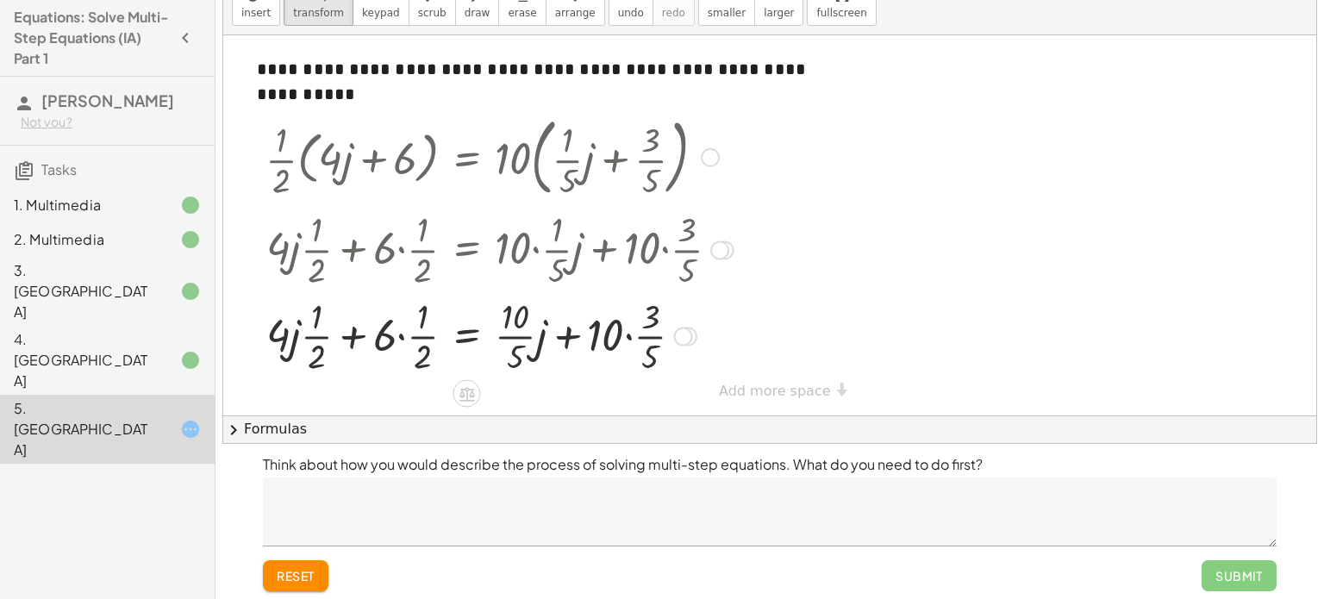
click at [628, 335] on div at bounding box center [499, 335] width 485 height 86
click at [403, 335] on div at bounding box center [499, 335] width 485 height 86
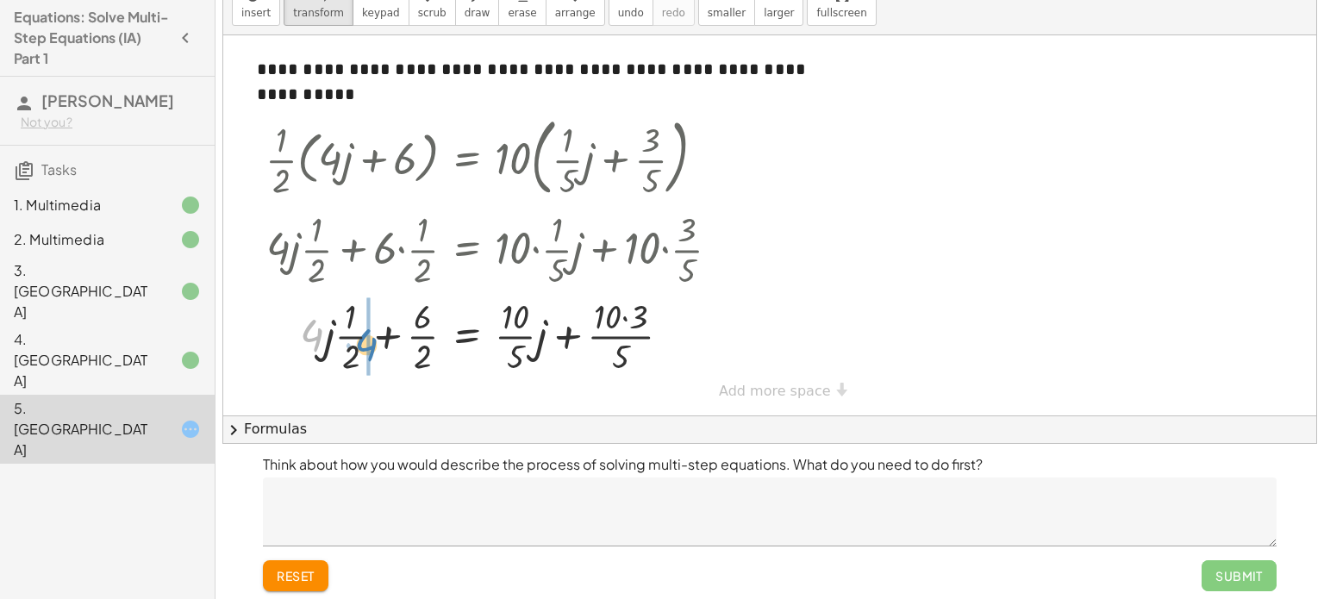
drag, startPoint x: 310, startPoint y: 335, endPoint x: 364, endPoint y: 344, distance: 54.3
click at [364, 344] on div at bounding box center [499, 335] width 485 height 86
drag, startPoint x: 351, startPoint y: 329, endPoint x: 277, endPoint y: 341, distance: 75.1
click at [277, 341] on div at bounding box center [499, 335] width 485 height 86
click at [342, 336] on div at bounding box center [499, 335] width 485 height 86
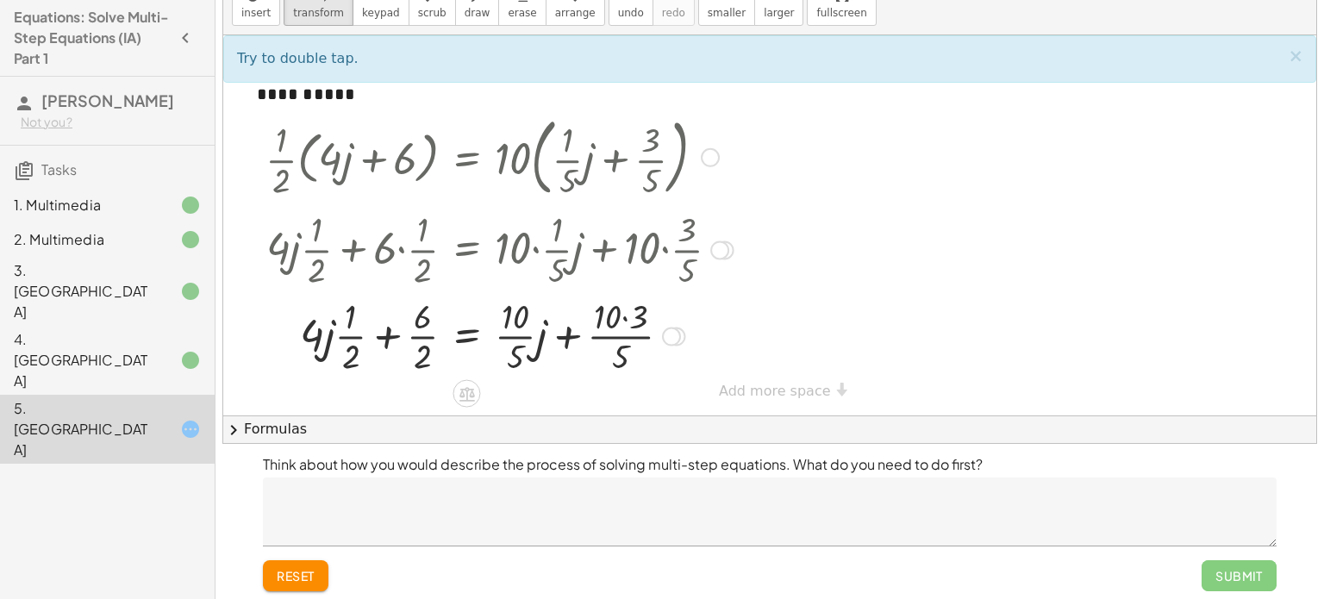
click at [391, 333] on div at bounding box center [499, 335] width 485 height 86
click at [565, 332] on div at bounding box center [499, 335] width 485 height 86
click at [668, 503] on textarea at bounding box center [770, 512] width 1014 height 69
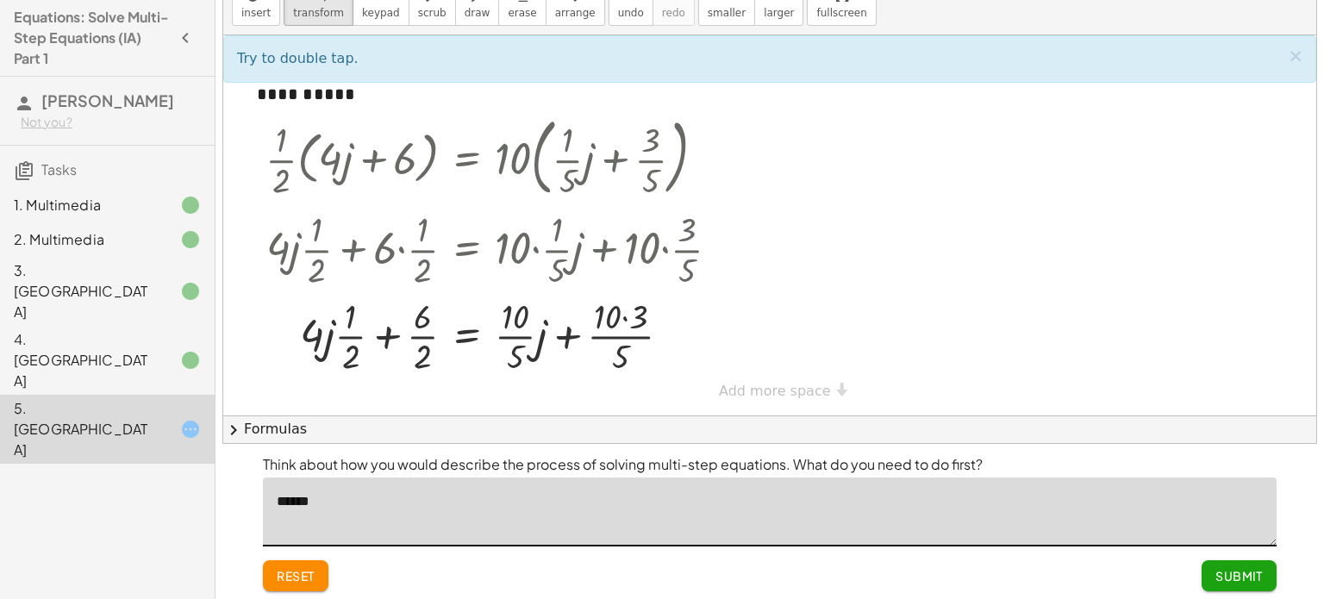
type textarea "******"
click at [1262, 576] on span "Submit" at bounding box center [1239, 576] width 47 height 16
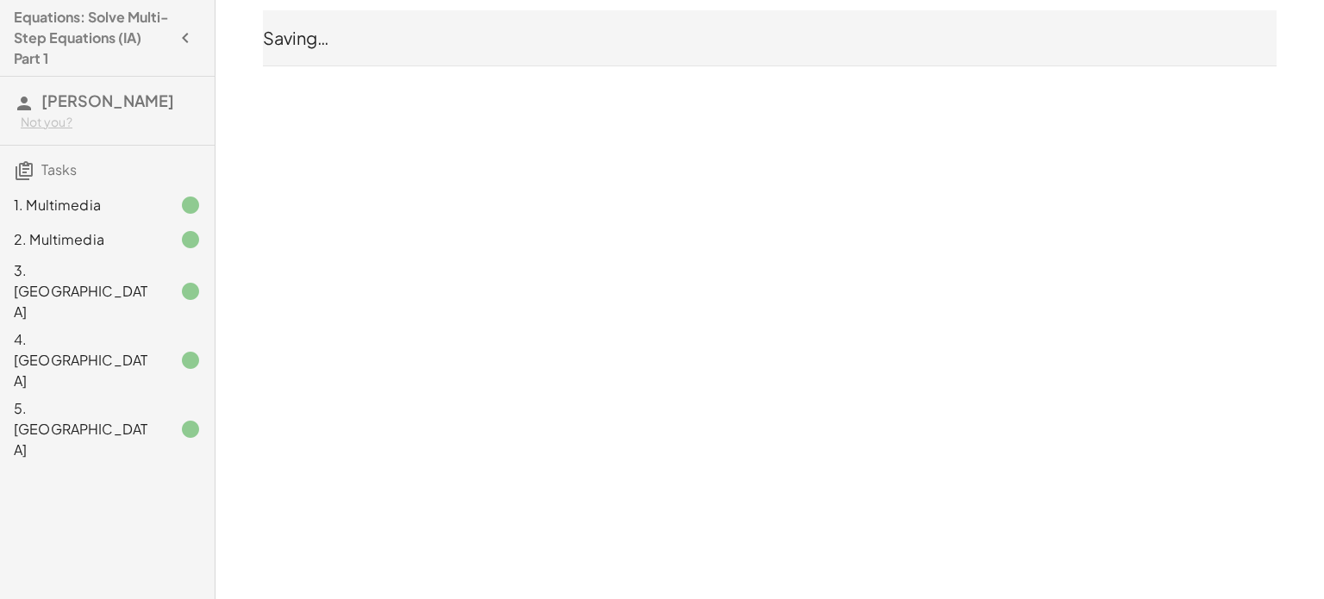
scroll to position [0, 0]
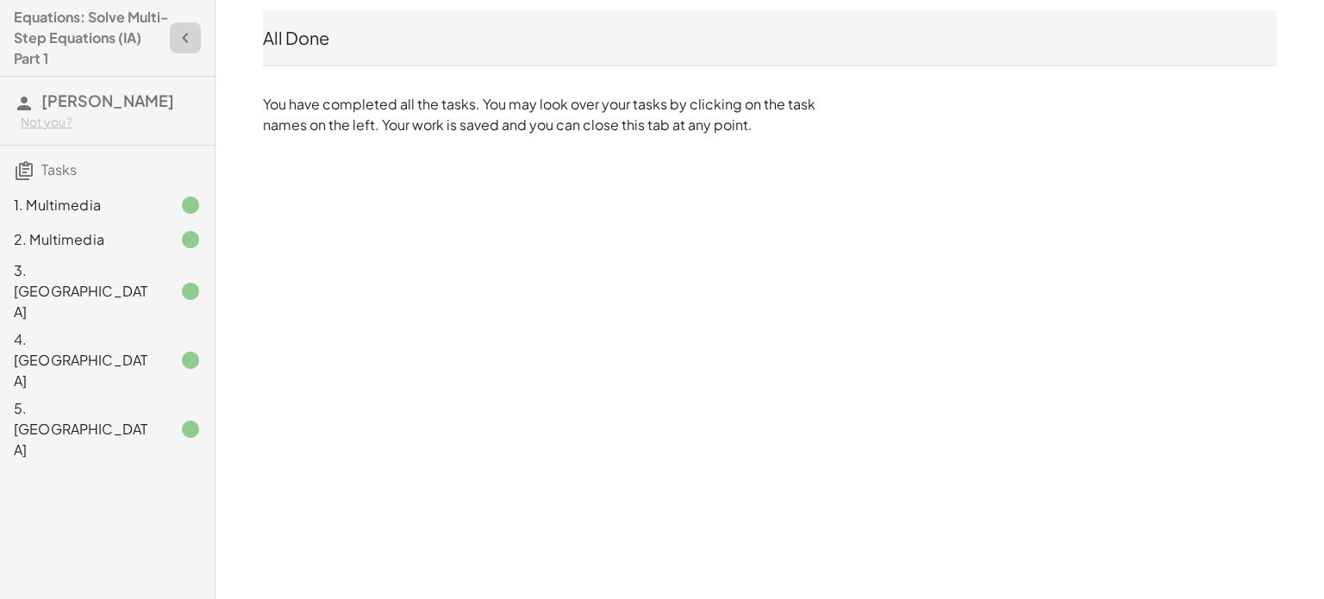
click at [182, 34] on icon "button" at bounding box center [185, 38] width 21 height 21
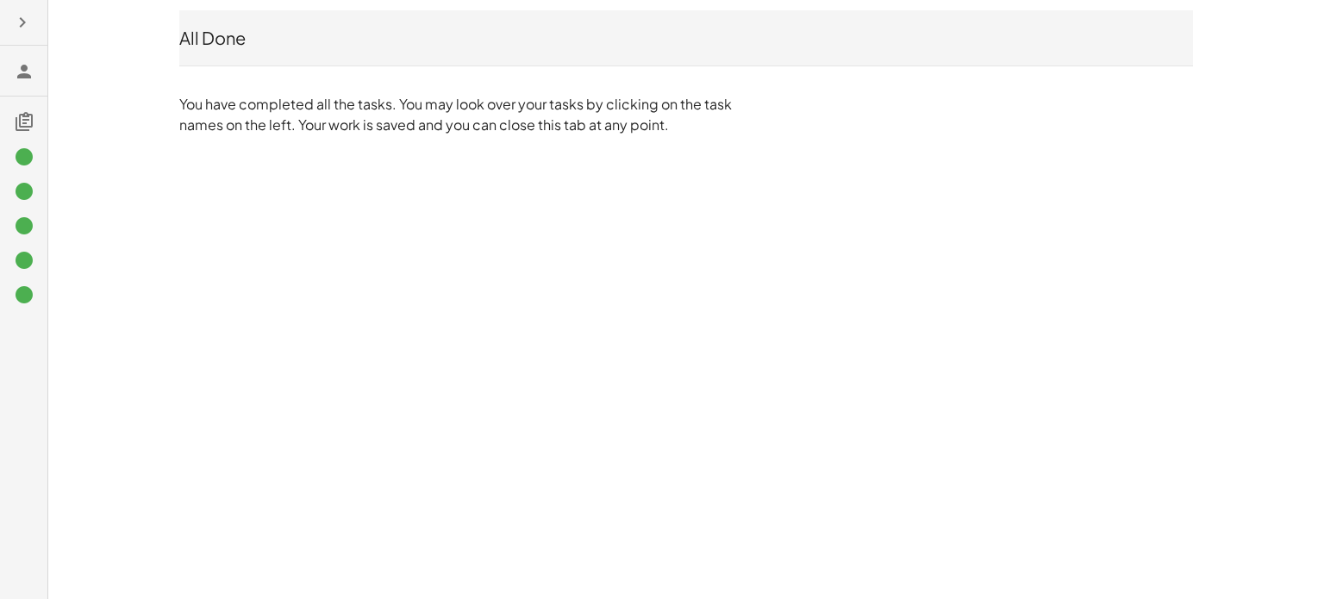
click at [20, 28] on icon "button" at bounding box center [22, 22] width 21 height 21
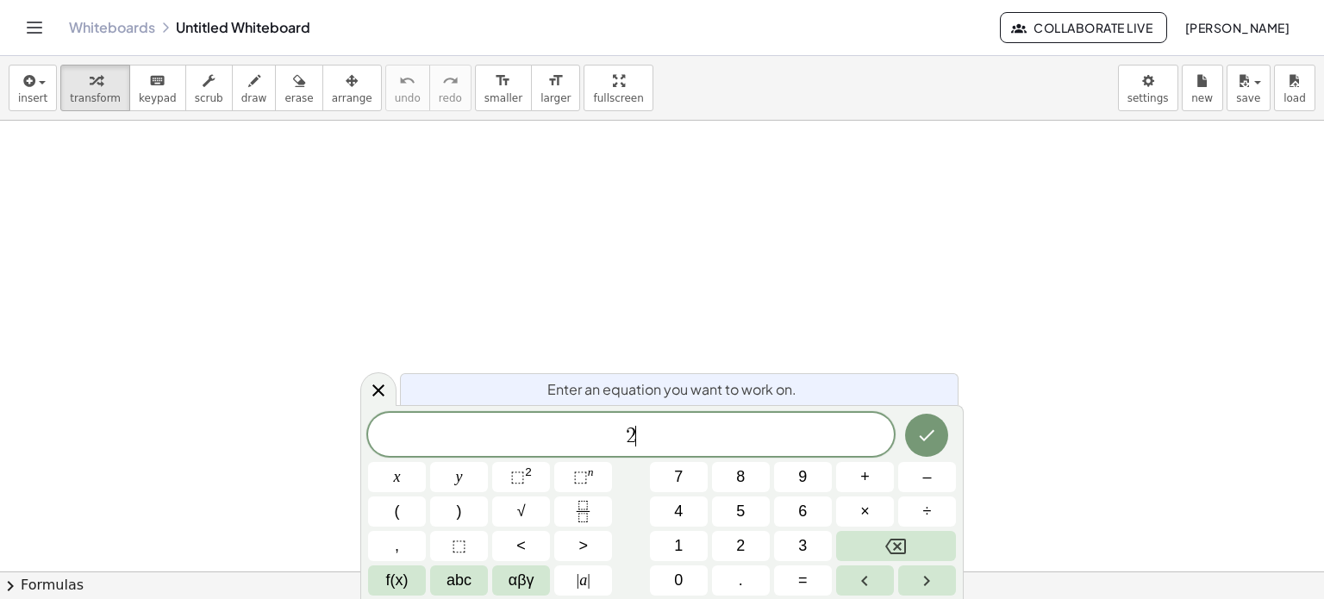
click at [391, 529] on div "2 ​ x y ⬚ 2 ⬚ n 7 8 9 + – ( ) √ 4 5 6 × ÷ , ⬚ < > 1 2 3 f(x) abc αβγ | a | 0 . =" at bounding box center [662, 504] width 588 height 183
click at [397, 513] on span "(" at bounding box center [397, 511] width 5 height 23
click at [668, 501] on button "4" at bounding box center [679, 512] width 58 height 30
click at [402, 484] on button "x" at bounding box center [397, 477] width 58 height 30
click at [865, 486] on span "+" at bounding box center [864, 477] width 9 height 23
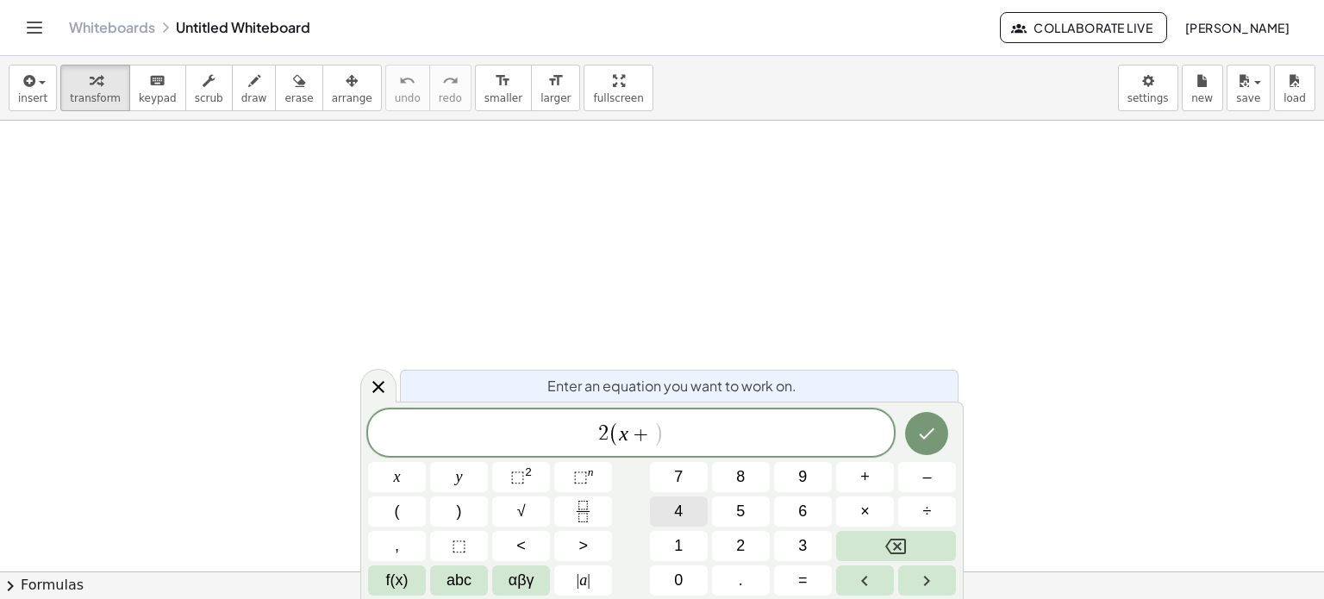
click at [661, 506] on button "4" at bounding box center [679, 512] width 58 height 30
click at [475, 510] on button ")" at bounding box center [459, 512] width 58 height 30
click at [573, 510] on icon "Fraction" at bounding box center [583, 512] width 22 height 22
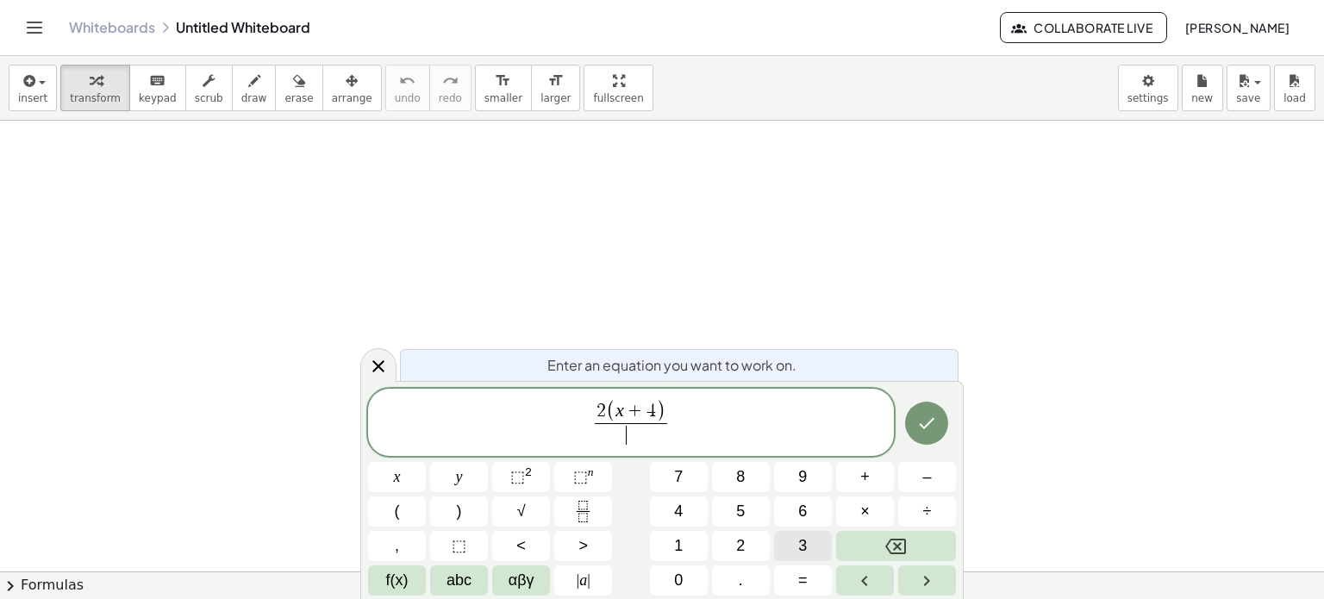
click at [779, 541] on button "3" at bounding box center [803, 546] width 58 height 30
click at [931, 471] on span "–" at bounding box center [926, 477] width 9 height 23
click at [722, 480] on button "8" at bounding box center [741, 477] width 58 height 30
click at [787, 585] on button "=" at bounding box center [803, 581] width 58 height 30
click at [790, 535] on button "3" at bounding box center [803, 546] width 58 height 30
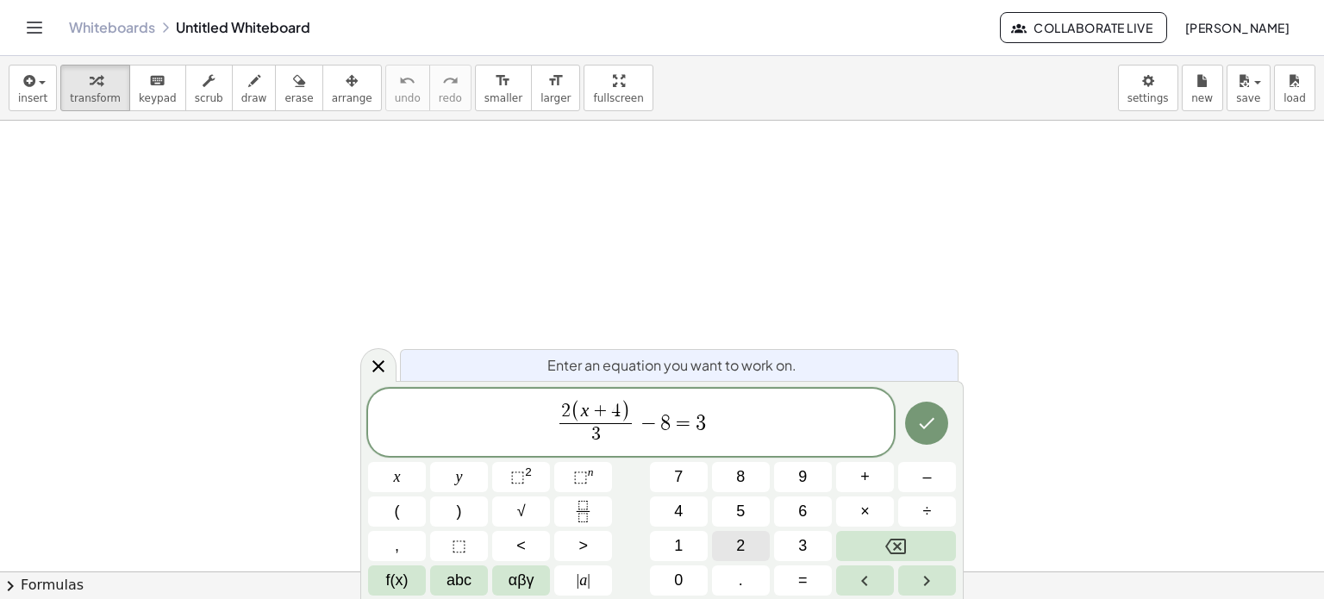
click at [736, 541] on span "2" at bounding box center [740, 546] width 9 height 23
click at [915, 435] on button "Done" at bounding box center [926, 423] width 43 height 43
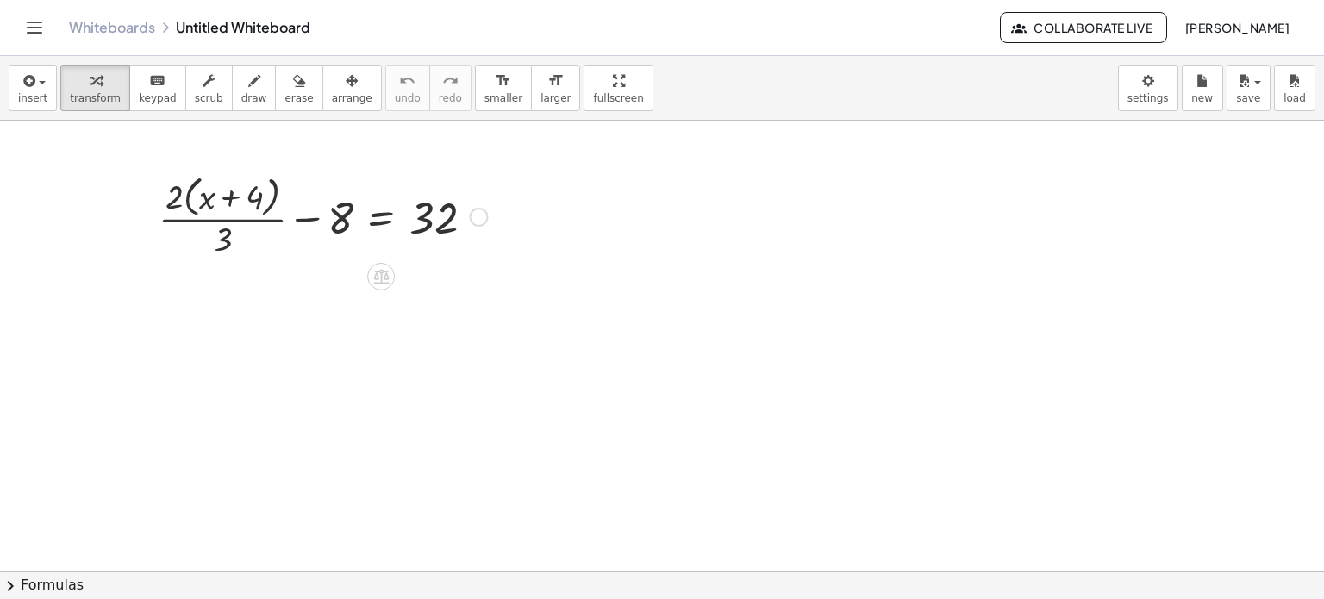
click at [222, 219] on div at bounding box center [323, 215] width 347 height 91
click at [303, 219] on div at bounding box center [323, 215] width 347 height 91
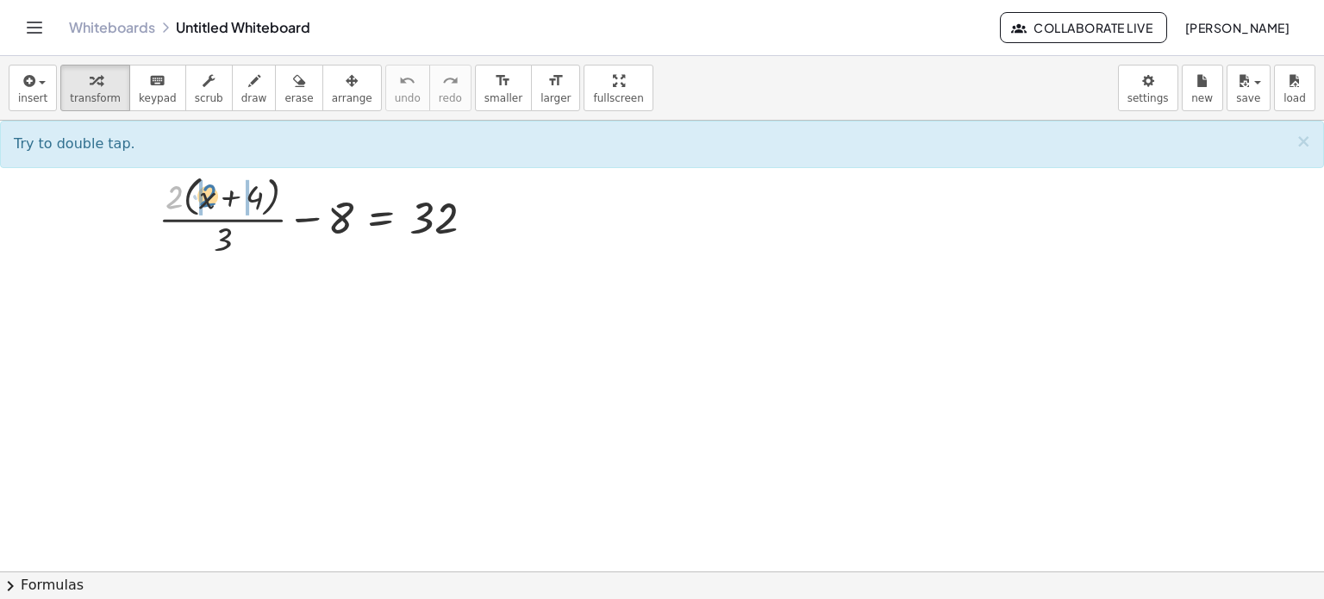
drag, startPoint x: 174, startPoint y: 195, endPoint x: 215, endPoint y: 193, distance: 40.6
click at [215, 193] on div at bounding box center [323, 215] width 347 height 91
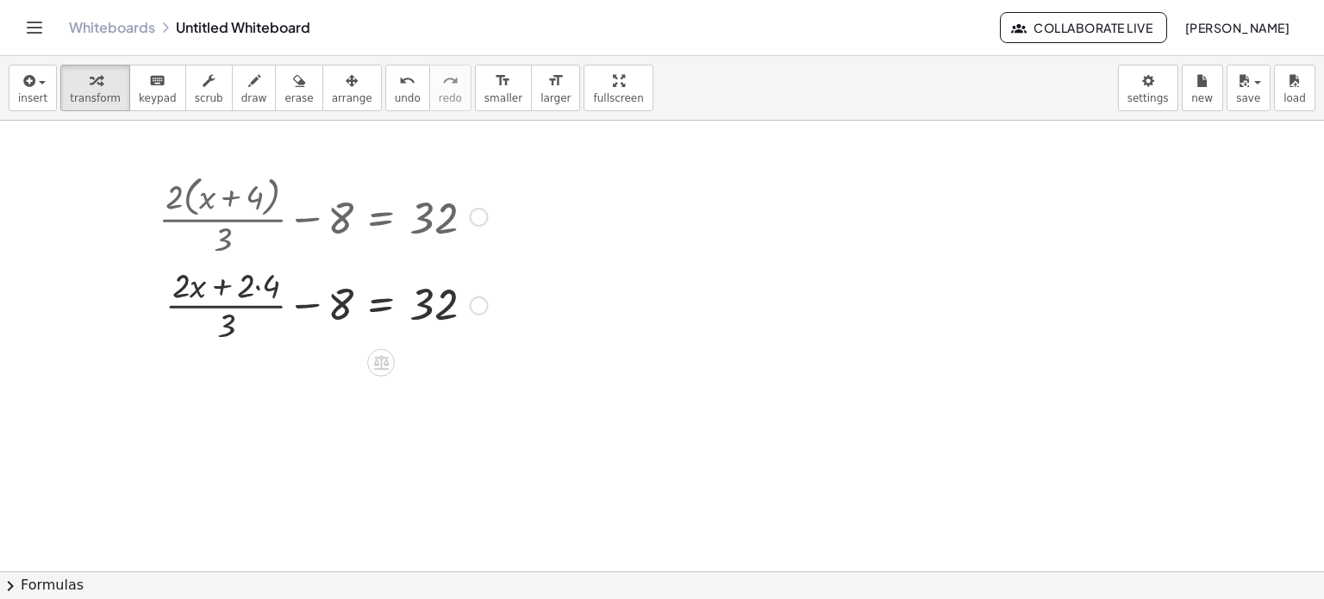
click at [256, 287] on div at bounding box center [323, 304] width 347 height 86
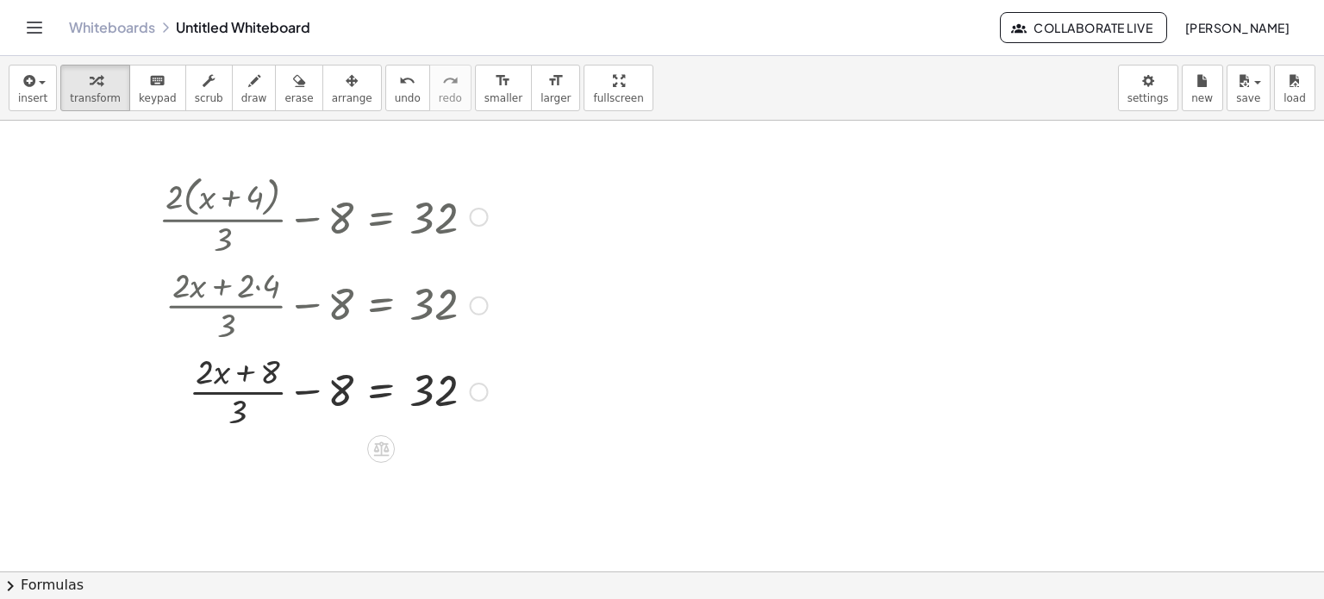
click at [241, 380] on div at bounding box center [323, 390] width 347 height 86
click at [235, 404] on div at bounding box center [323, 390] width 347 height 86
click at [236, 393] on div at bounding box center [323, 390] width 347 height 86
click at [305, 390] on div at bounding box center [323, 390] width 347 height 86
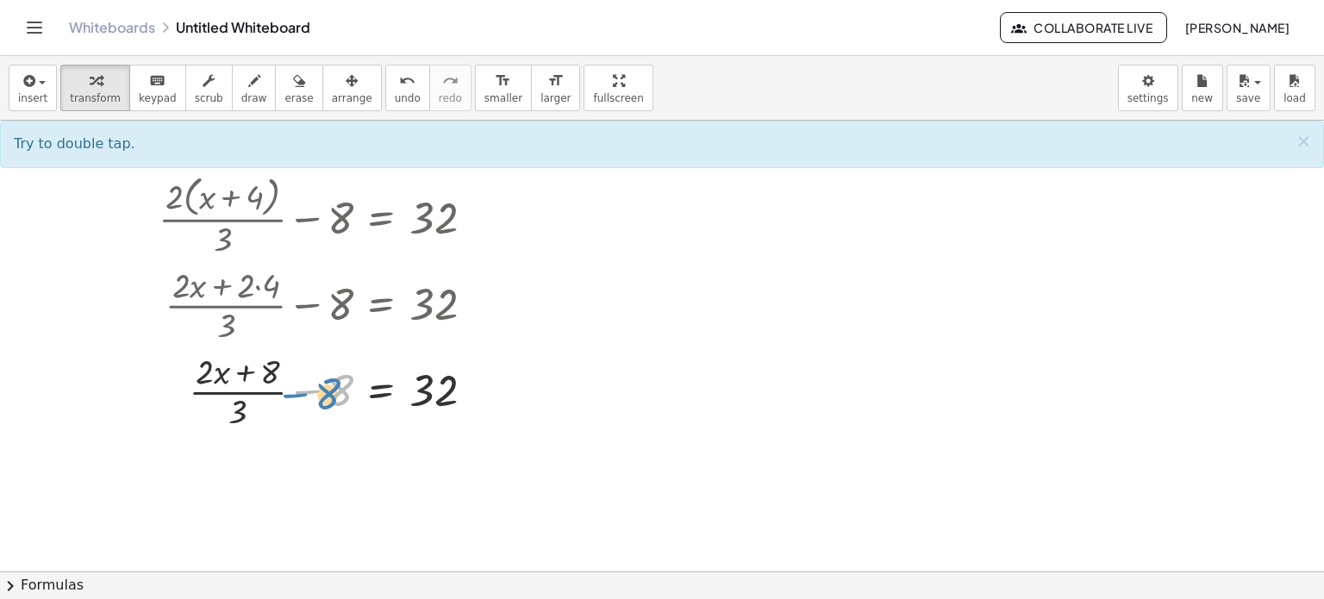
click at [337, 391] on div at bounding box center [323, 390] width 347 height 86
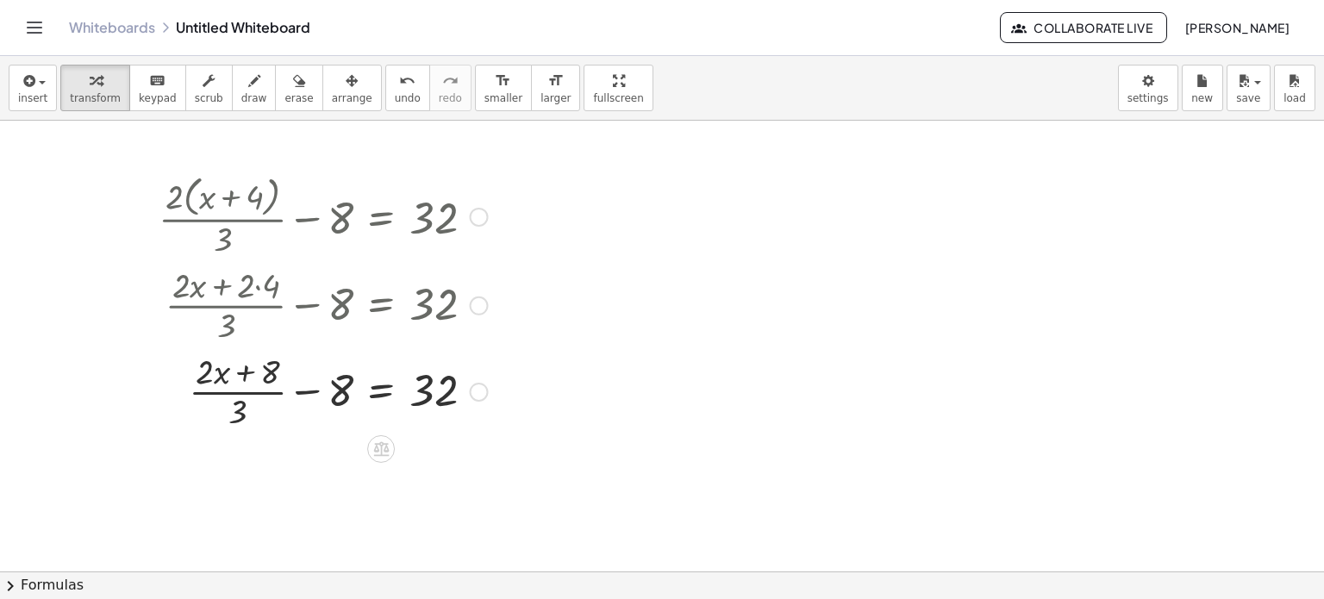
click at [366, 390] on div at bounding box center [323, 390] width 347 height 86
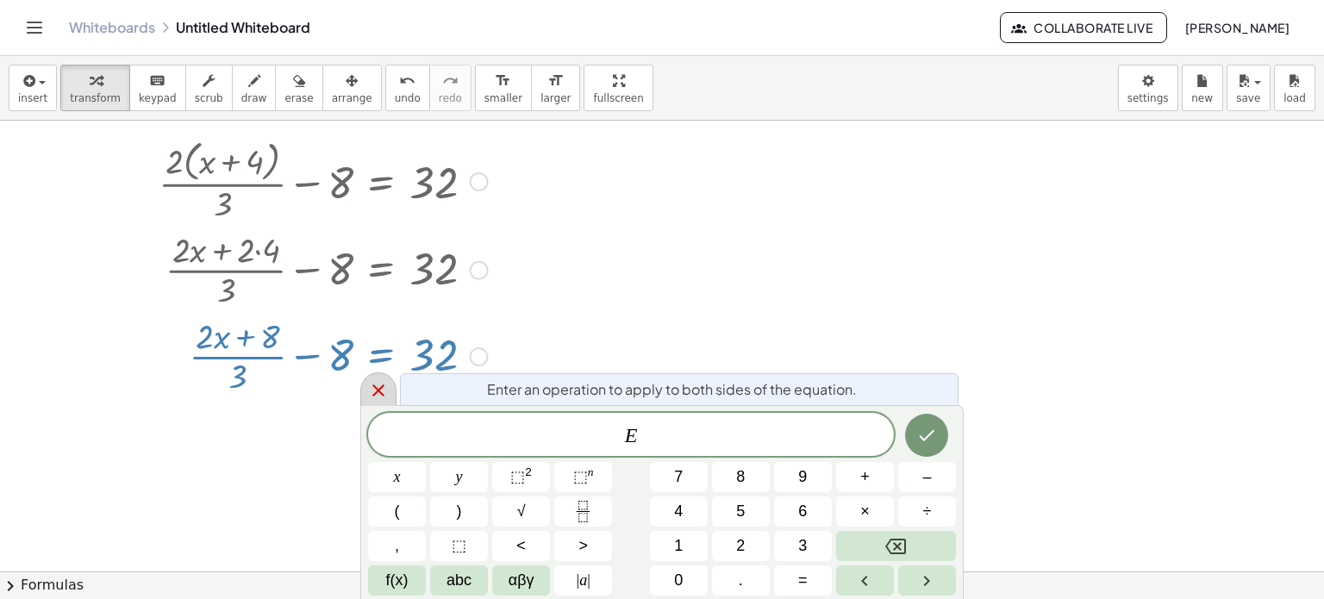
scroll to position [36, 0]
click at [557, 316] on div at bounding box center [662, 592] width 1324 height 1016
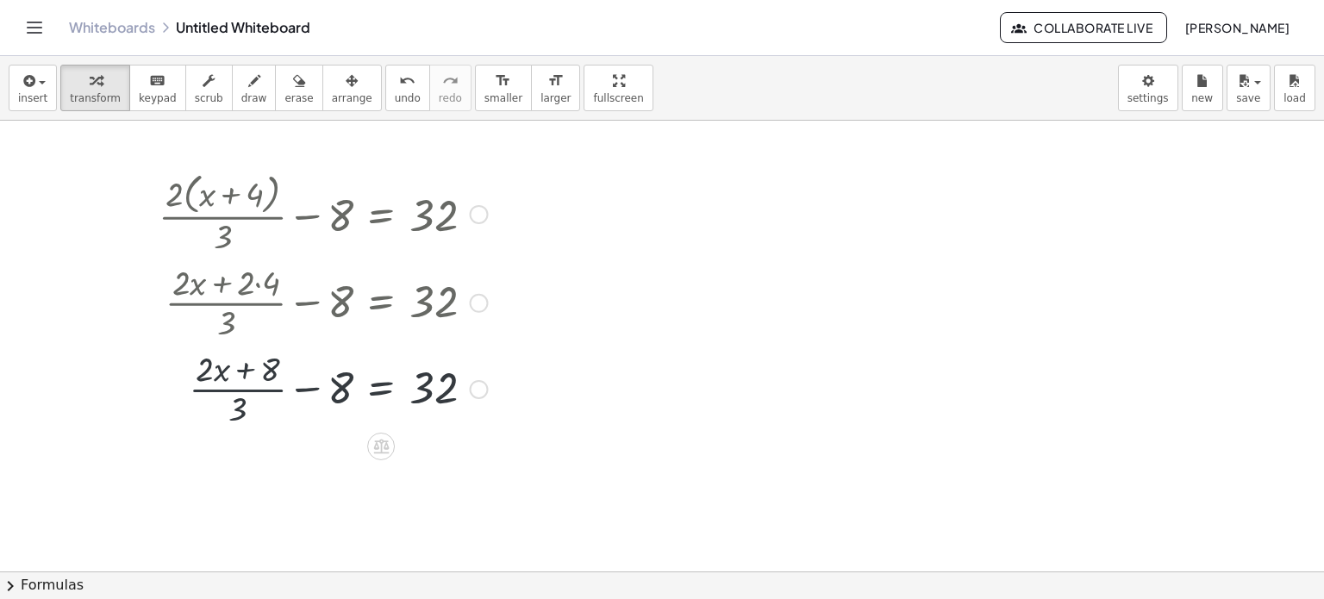
scroll to position [0, 0]
drag, startPoint x: 232, startPoint y: 413, endPoint x: 344, endPoint y: 391, distance: 114.1
click at [344, 391] on div at bounding box center [323, 390] width 347 height 86
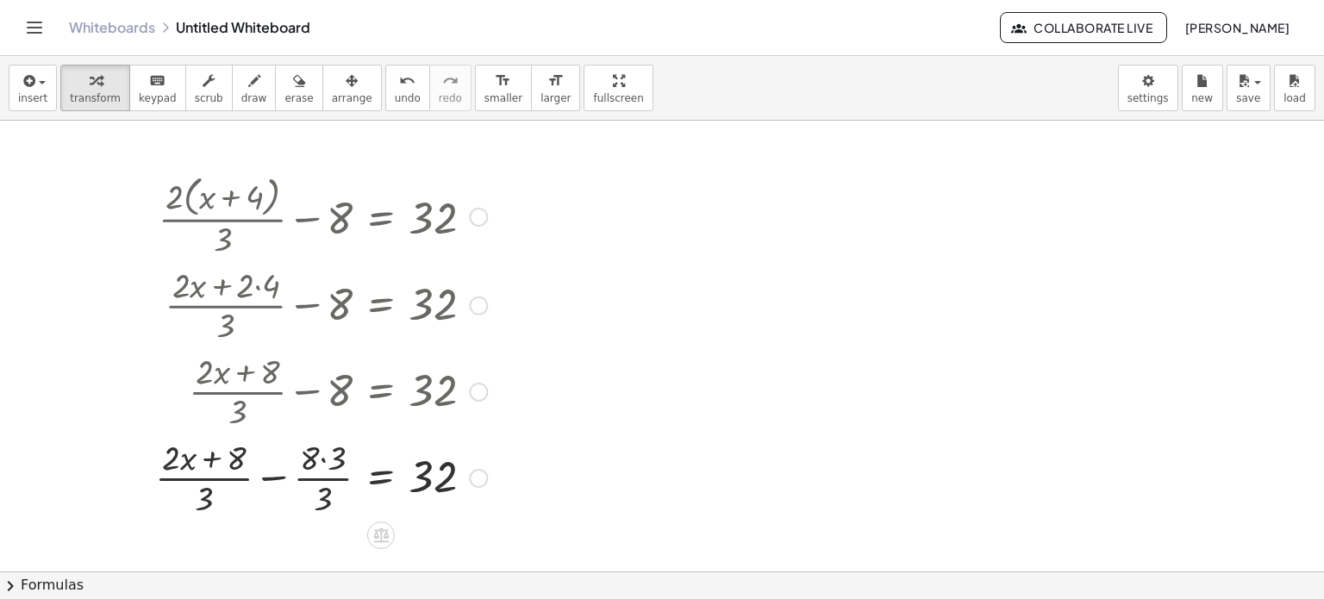
click at [322, 460] on div at bounding box center [321, 477] width 349 height 86
click at [292, 479] on div at bounding box center [323, 477] width 347 height 86
click at [301, 457] on div at bounding box center [323, 477] width 347 height 86
click at [298, 460] on div at bounding box center [323, 477] width 347 height 86
click at [297, 480] on div at bounding box center [323, 477] width 347 height 86
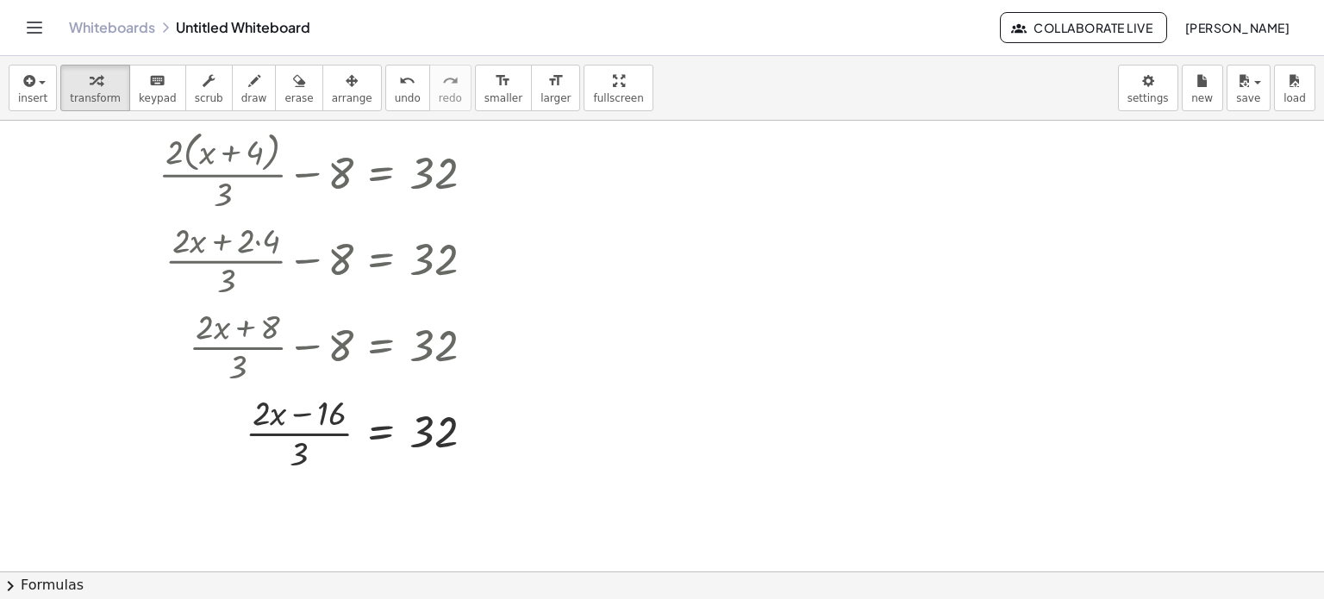
scroll to position [38, 0]
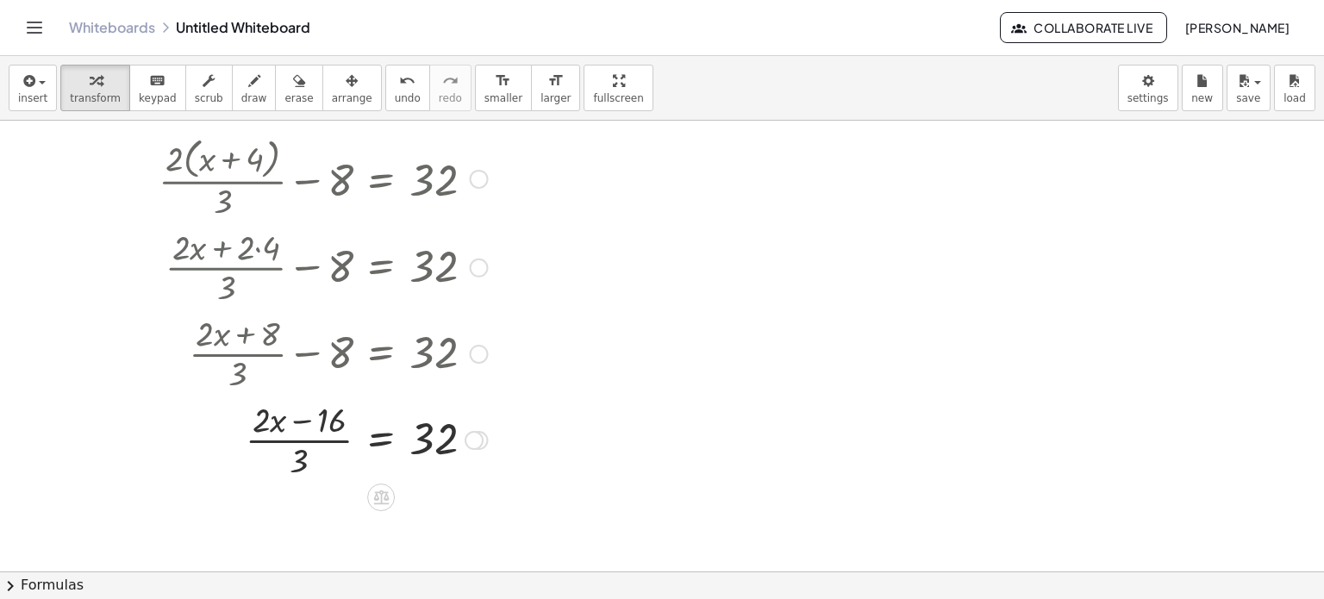
click at [297, 419] on div at bounding box center [323, 439] width 347 height 86
drag, startPoint x: 284, startPoint y: 420, endPoint x: 317, endPoint y: 428, distance: 34.5
click at [317, 428] on div at bounding box center [323, 439] width 347 height 86
drag, startPoint x: 280, startPoint y: 422, endPoint x: 367, endPoint y: 422, distance: 87.1
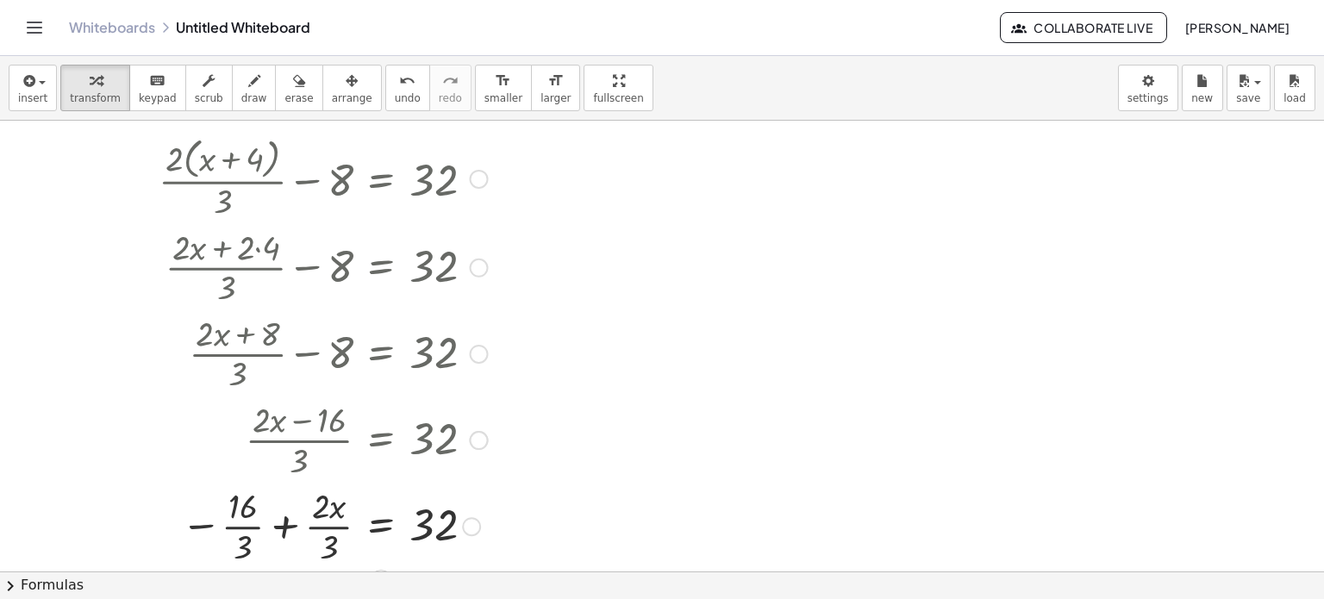
click at [282, 522] on div at bounding box center [323, 525] width 347 height 86
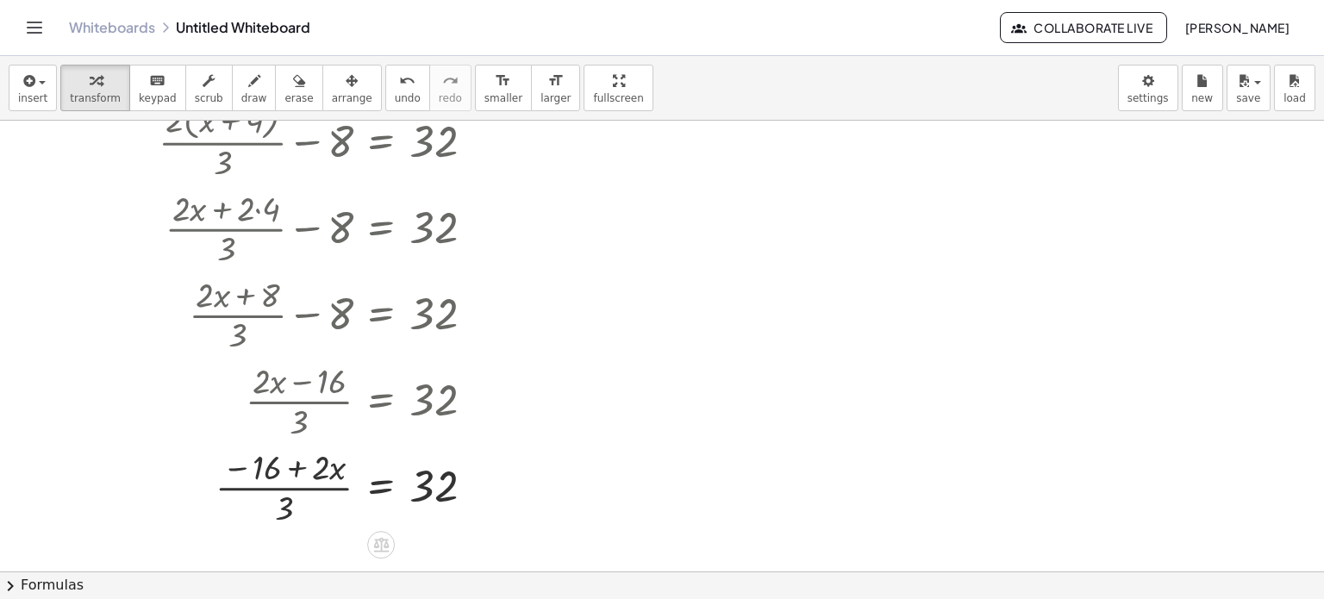
scroll to position [91, 0]
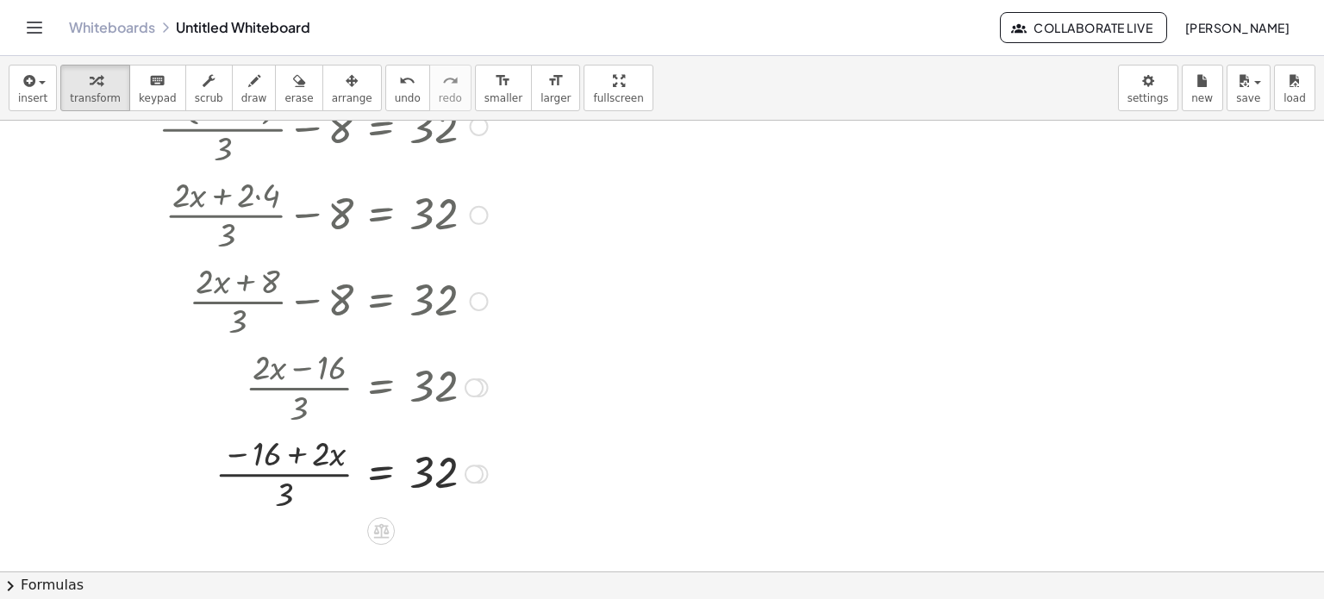
click at [299, 455] on div at bounding box center [323, 472] width 347 height 86
click at [281, 497] on div at bounding box center [323, 472] width 347 height 86
drag, startPoint x: 337, startPoint y: 484, endPoint x: 335, endPoint y: 497, distance: 13.0
click at [335, 497] on div at bounding box center [323, 472] width 347 height 86
click at [127, 478] on div at bounding box center [300, 472] width 392 height 86
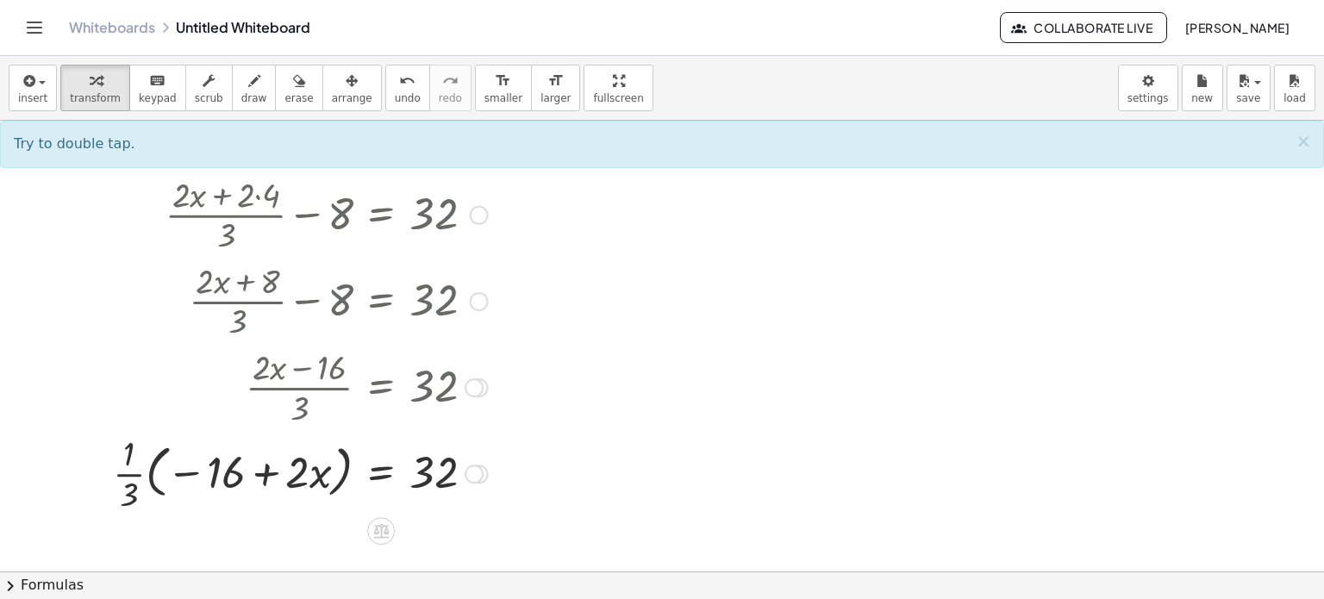
click at [128, 478] on div at bounding box center [300, 472] width 392 height 86
click at [258, 485] on div at bounding box center [300, 472] width 392 height 86
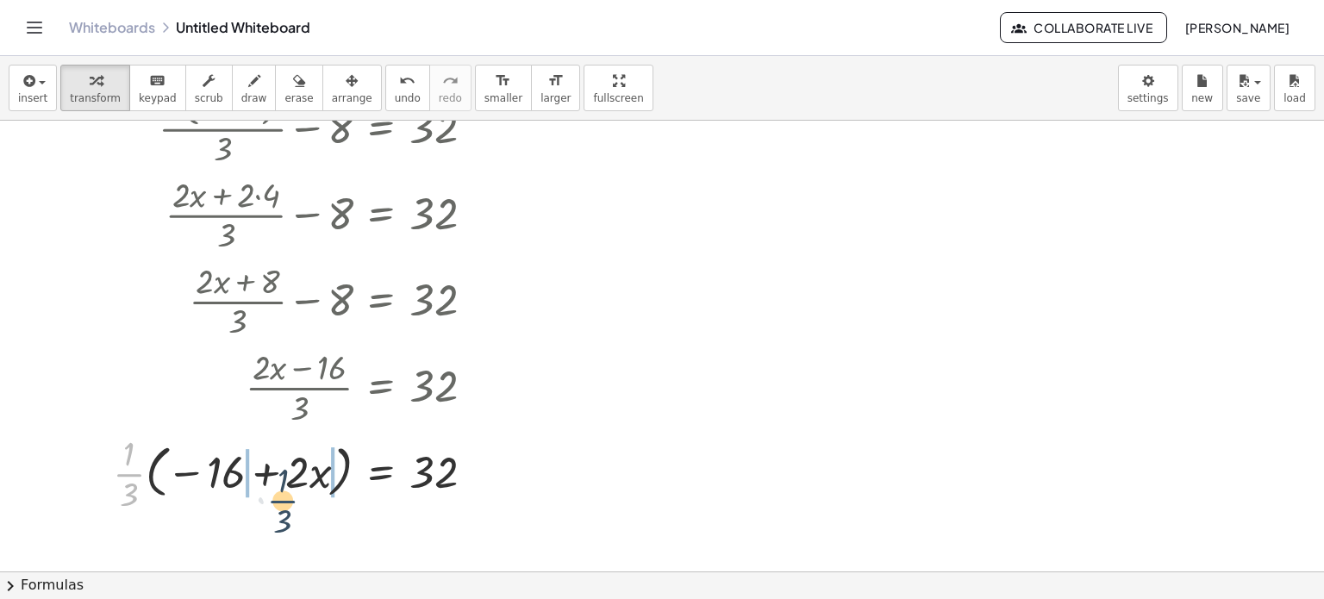
drag, startPoint x: 123, startPoint y: 466, endPoint x: 272, endPoint y: 476, distance: 149.5
click at [272, 476] on div at bounding box center [300, 472] width 392 height 86
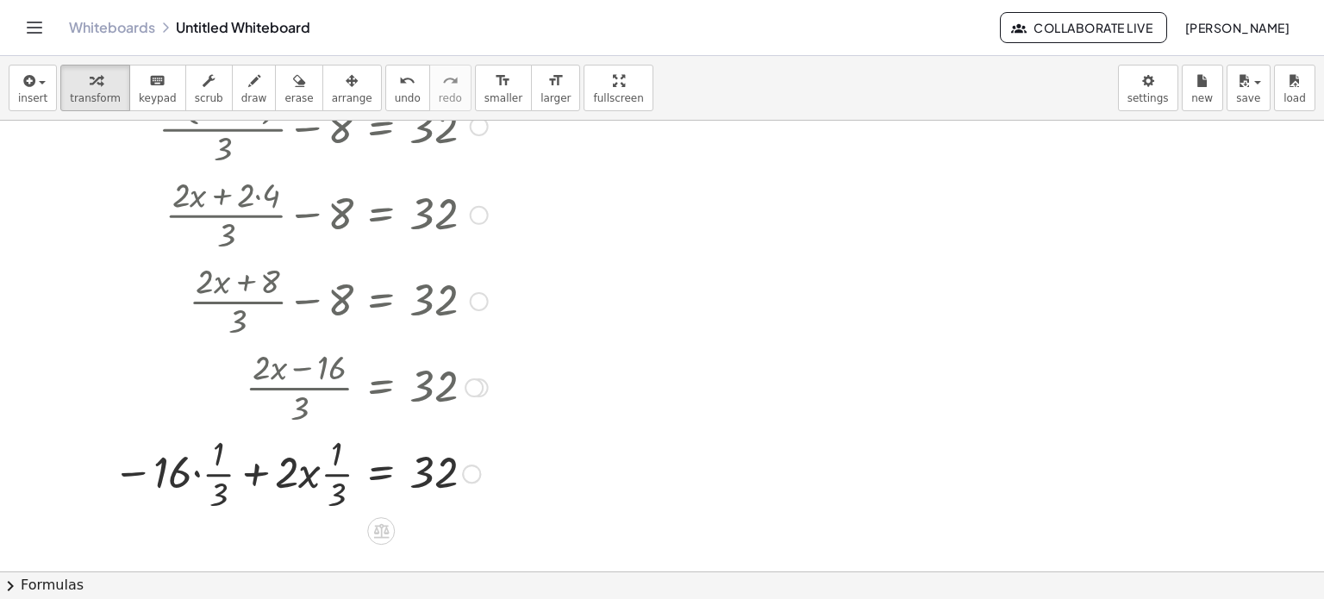
click at [196, 472] on div at bounding box center [300, 472] width 392 height 86
click at [259, 470] on div at bounding box center [318, 472] width 353 height 86
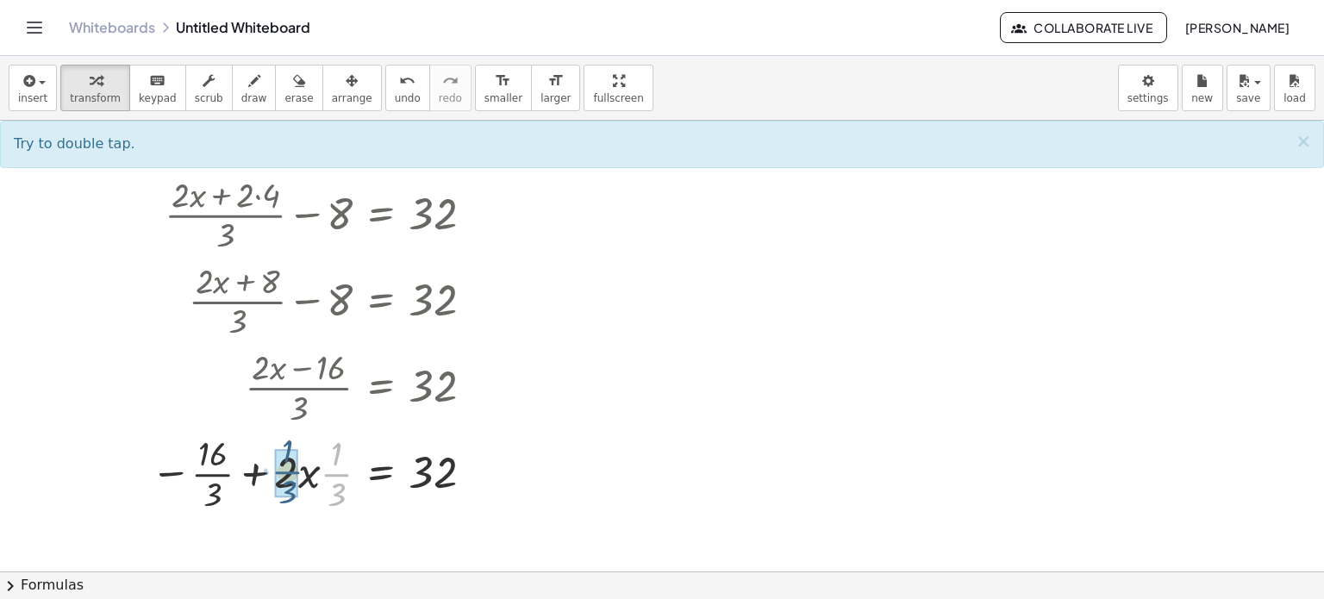
drag, startPoint x: 337, startPoint y: 468, endPoint x: 286, endPoint y: 464, distance: 51.0
click at [280, 466] on div at bounding box center [323, 472] width 347 height 86
click at [244, 477] on div at bounding box center [323, 472] width 347 height 86
click at [238, 467] on div at bounding box center [323, 472] width 347 height 86
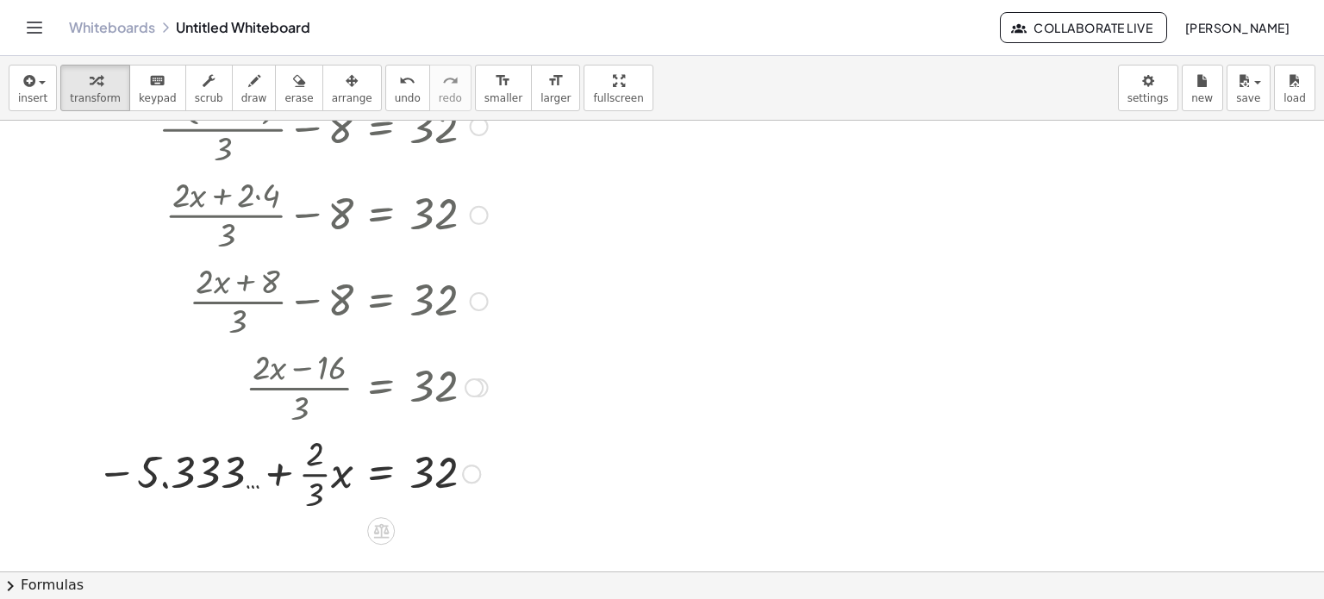
click at [167, 481] on div at bounding box center [292, 472] width 409 height 86
click at [313, 470] on div at bounding box center [292, 472] width 409 height 86
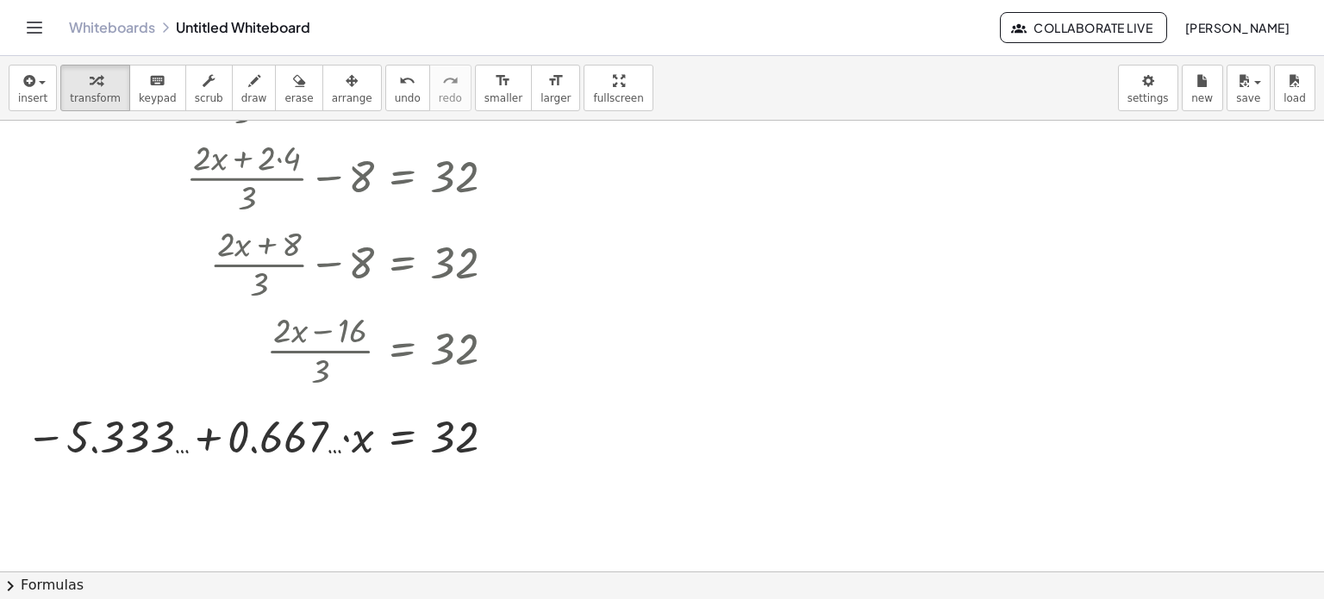
scroll to position [127, 0]
click at [201, 436] on div at bounding box center [267, 436] width 500 height 59
drag, startPoint x: 358, startPoint y: 440, endPoint x: 485, endPoint y: 438, distance: 126.7
click at [485, 438] on div at bounding box center [267, 436] width 500 height 59
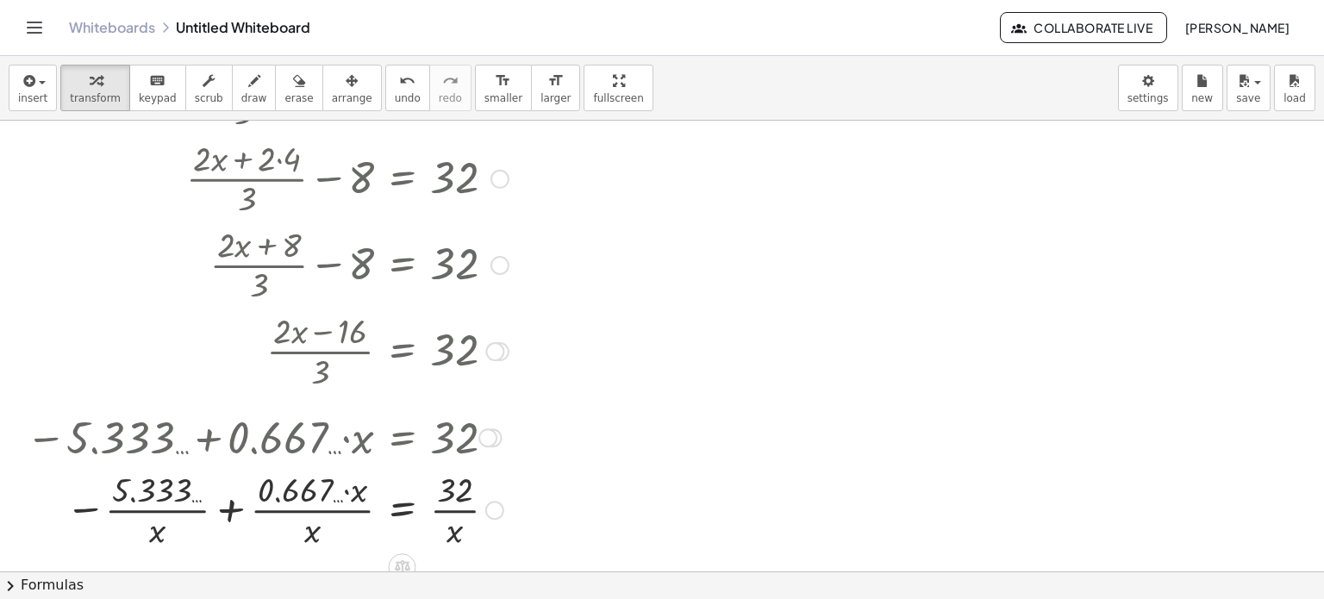
click at [267, 509] on div at bounding box center [267, 509] width 500 height 86
click at [279, 503] on div at bounding box center [267, 509] width 500 height 86
click at [171, 497] on div at bounding box center [267, 509] width 500 height 86
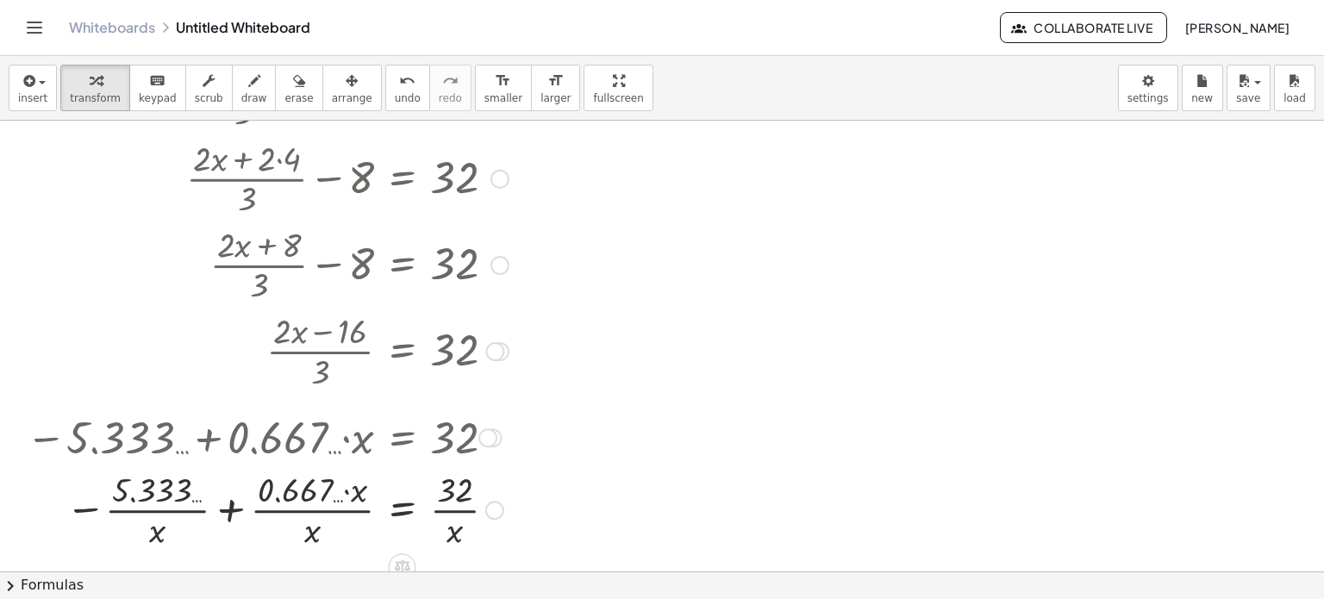
click at [232, 510] on div at bounding box center [267, 509] width 500 height 86
click at [239, 487] on div at bounding box center [268, 509] width 502 height 86
click at [400, 503] on div at bounding box center [268, 509] width 502 height 86
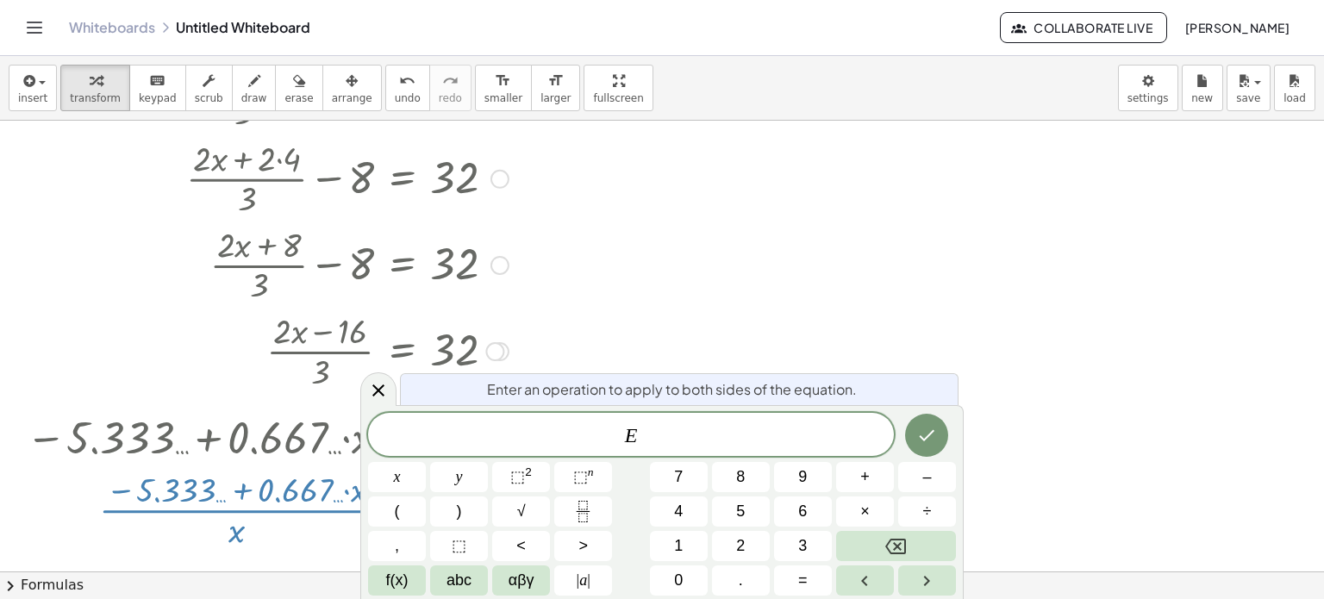
click at [339, 498] on div at bounding box center [268, 509] width 502 height 86
click at [901, 443] on div at bounding box center [927, 435] width 58 height 45
click at [918, 436] on icon "Done" at bounding box center [926, 435] width 21 height 21
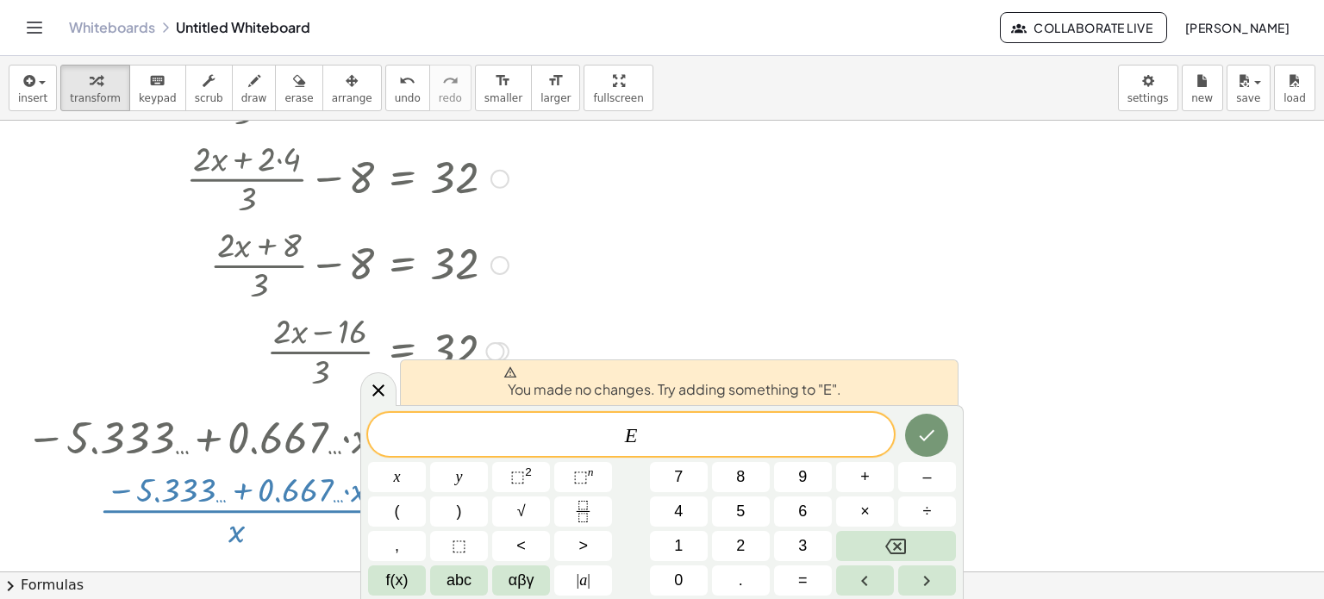
click at [985, 428] on div at bounding box center [662, 445] width 1324 height 902
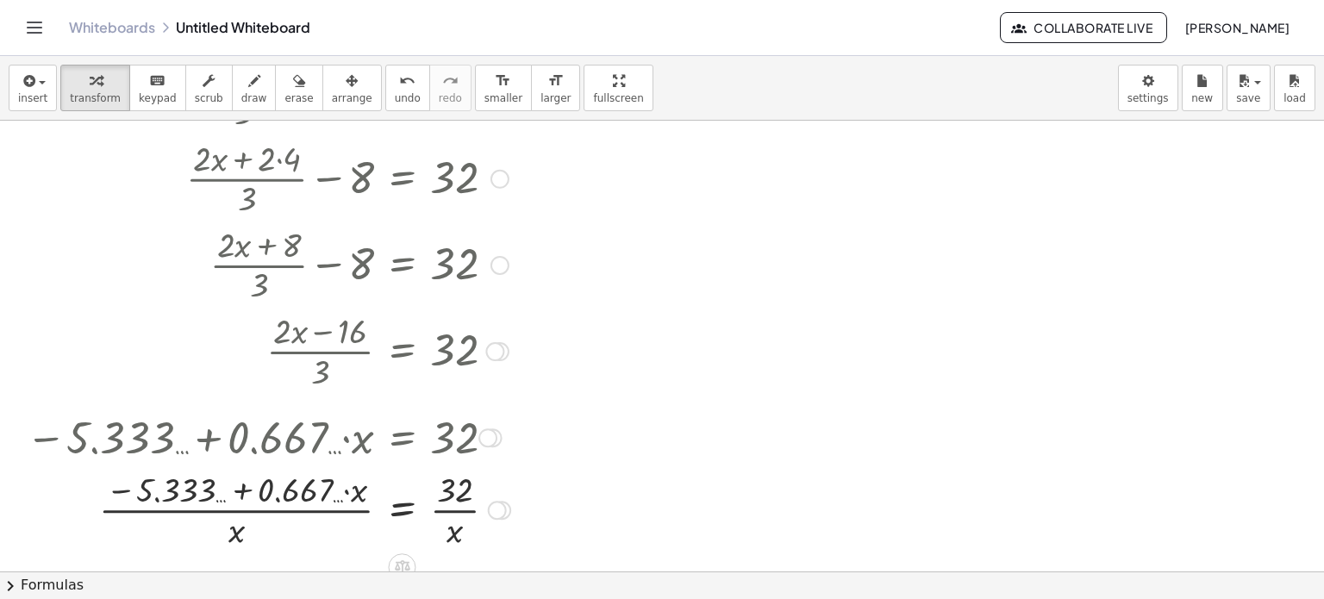
click at [448, 537] on div at bounding box center [268, 509] width 502 height 86
click at [452, 526] on div at bounding box center [268, 509] width 502 height 86
click at [455, 492] on div at bounding box center [268, 509] width 502 height 86
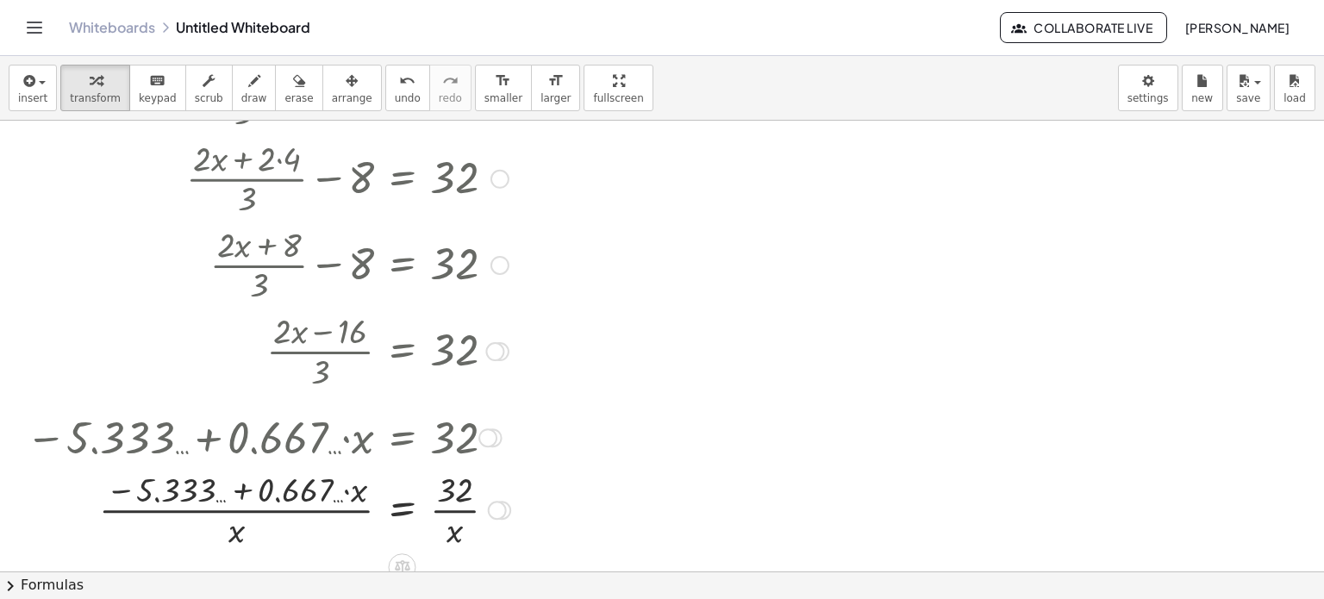
click at [455, 492] on div at bounding box center [268, 509] width 502 height 86
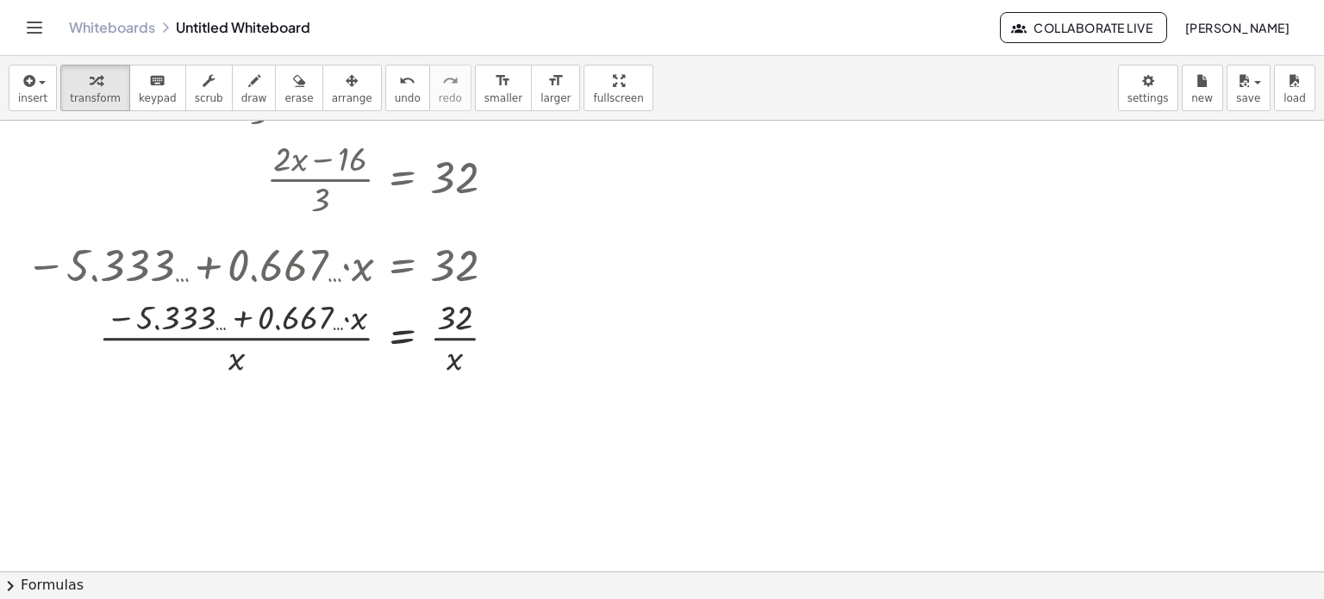
scroll to position [297, 0]
click at [240, 367] on div at bounding box center [268, 339] width 502 height 86
click at [233, 341] on div at bounding box center [268, 339] width 502 height 86
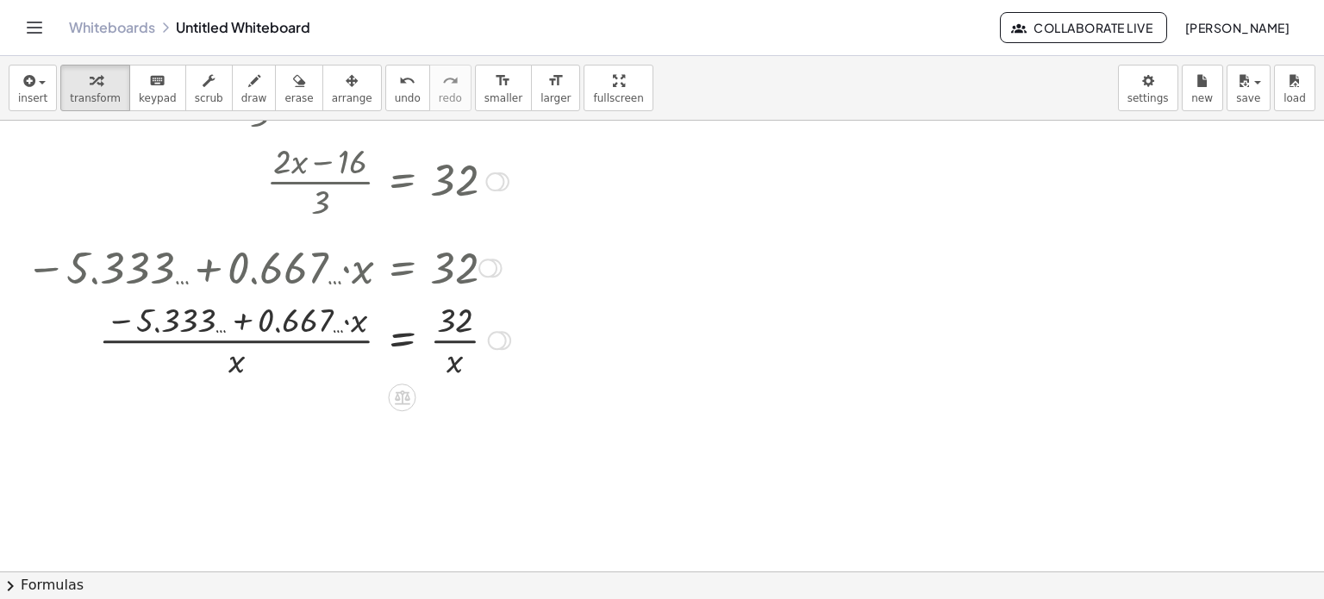
click at [233, 341] on div at bounding box center [268, 339] width 502 height 86
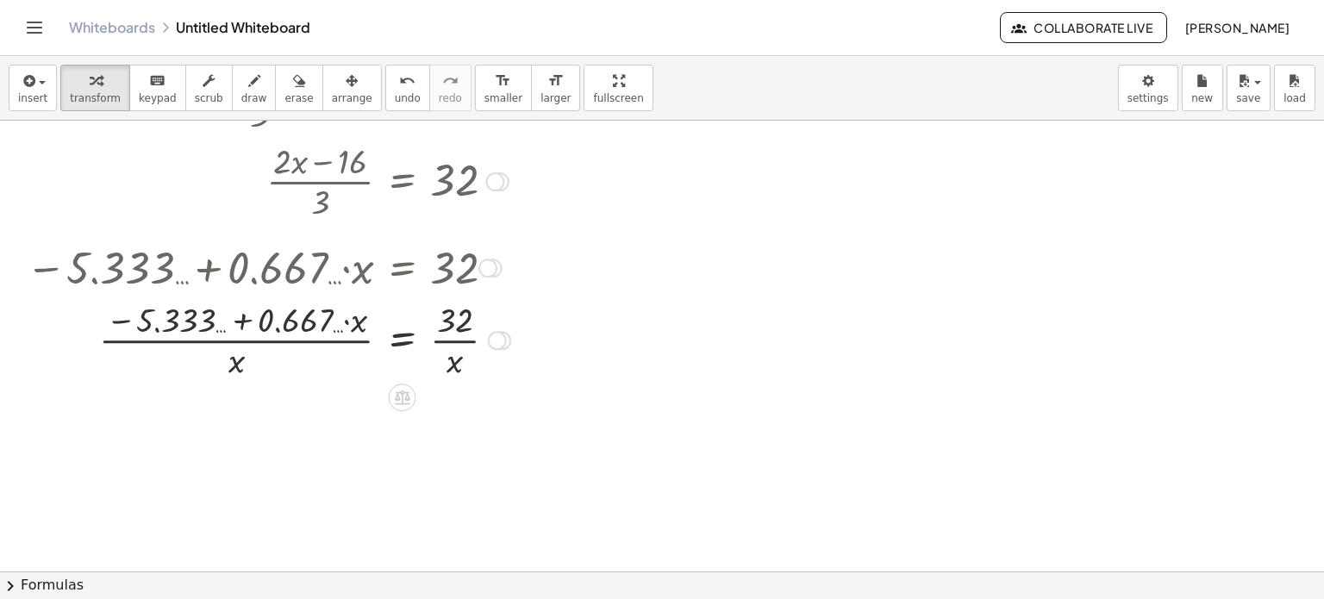
click at [233, 341] on div at bounding box center [268, 339] width 502 height 86
